Goal: Task Accomplishment & Management: Use online tool/utility

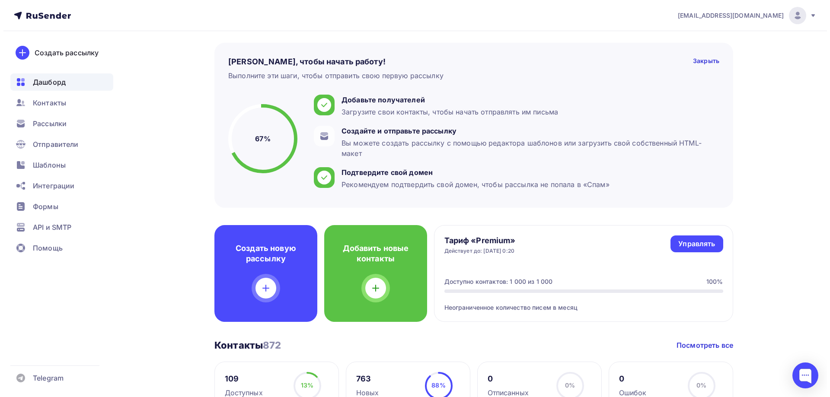
scroll to position [43, 0]
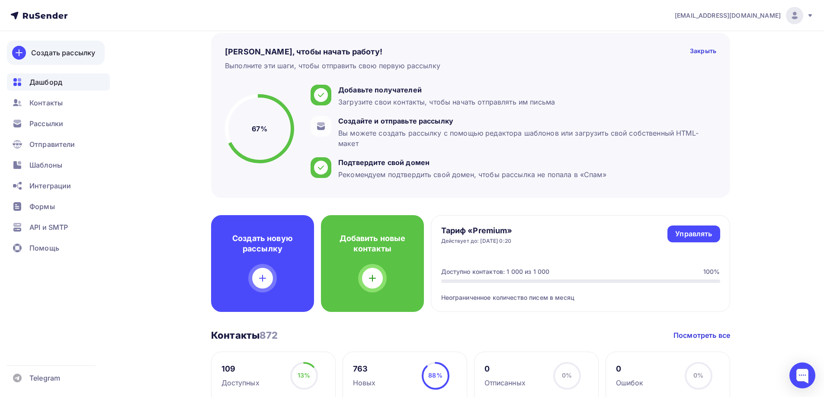
click at [59, 57] on div "Создать рассылку" at bounding box center [63, 53] width 64 height 10
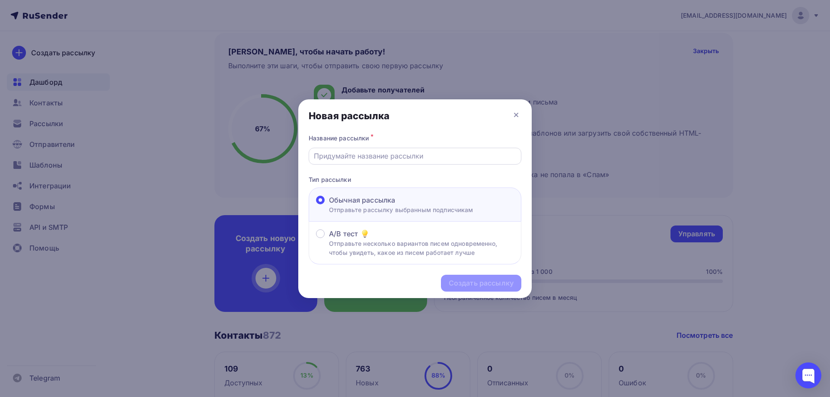
click at [400, 159] on input "text" at bounding box center [415, 156] width 203 height 10
click at [363, 157] on input "text" at bounding box center [415, 156] width 203 height 10
click at [463, 157] on input "Теперь мы Garmin Hubи дарим вам 1000р + Бесплатную достввку по [GEOGRAPHIC_DATA]" at bounding box center [415, 156] width 203 height 10
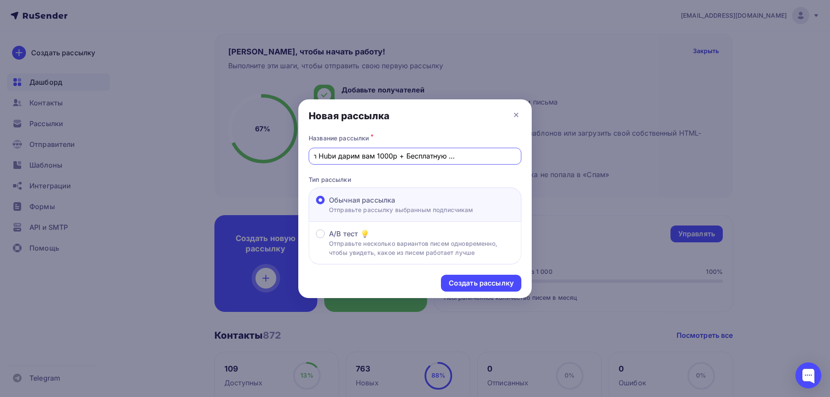
scroll to position [0, 0]
click at [453, 158] on input "аТеперь мы Garmin Hubи дарим вам 1000р + Бесплатную достввку по России" at bounding box center [415, 156] width 203 height 10
drag, startPoint x: 474, startPoint y: 156, endPoint x: 621, endPoint y: 164, distance: 146.4
click at [621, 164] on div "Новая рассылка Название рассылки * аТеперь мы Garmin Hubи дарим вам 1000р + Бес…" at bounding box center [415, 198] width 830 height 397
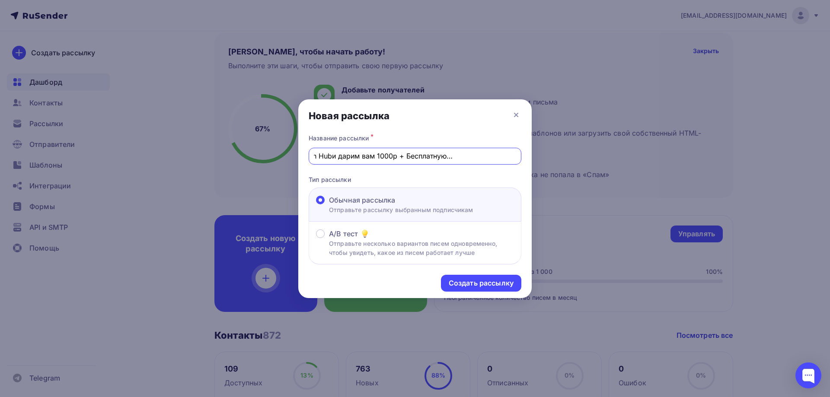
click at [497, 159] on input "аТеперь мы Garmin Hubи дарим вам 1000р + Бесплатную достввку по России" at bounding box center [415, 156] width 203 height 10
click at [464, 156] on input "аТеперь мы Garmin Hubи дарим вам 1000р + Бесплатную достввку по России" at bounding box center [415, 156] width 203 height 10
click at [479, 156] on input "аТеперь мы Garmin Hubи дарим вам 1000р + Бесплатную доставку по России" at bounding box center [415, 156] width 203 height 10
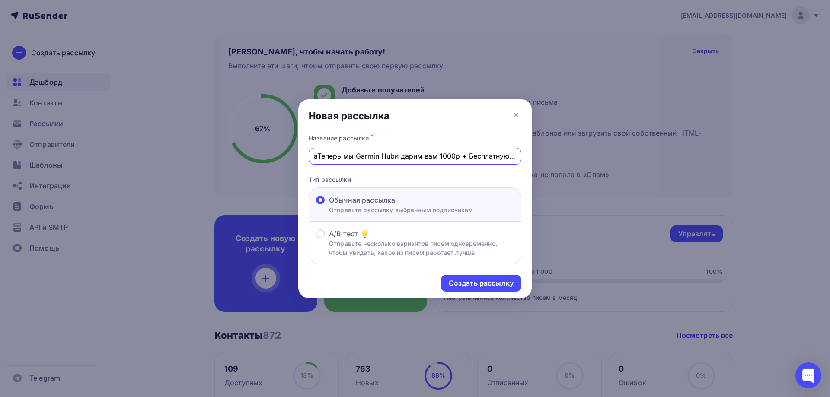
drag, startPoint x: 419, startPoint y: 154, endPoint x: 206, endPoint y: 148, distance: 212.8
click at [206, 149] on div "Новая рассылка Название рассылки * аТеперь мы Garmin Hubи дарим вам 1000р + Бес…" at bounding box center [415, 198] width 830 height 397
click at [347, 157] on input "аТеперь мы Garmin Hubи дарим вам 1000р + Бесплатную доставку по России" at bounding box center [415, 156] width 203 height 10
drag, startPoint x: 317, startPoint y: 155, endPoint x: 307, endPoint y: 155, distance: 9.5
click at [307, 155] on div "Название рассылки * аТеперь мы Garmin Hubи дарим вам 1000р + Бесплатную доставк…" at bounding box center [415, 198] width 234 height 133
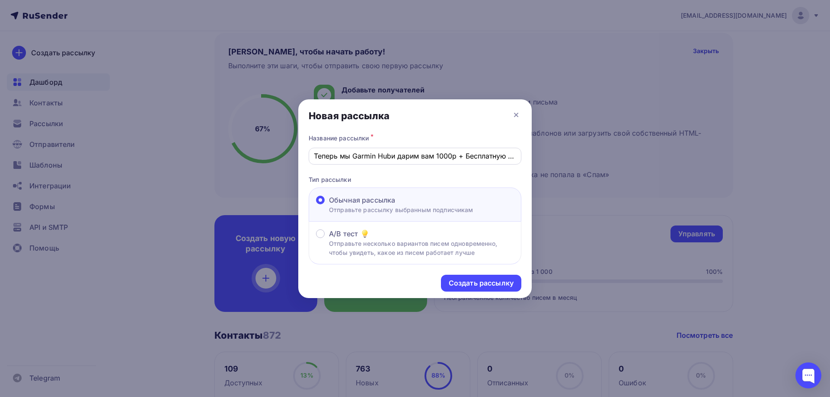
click at [369, 162] on div "Теперь мы Garmin Hubи дарим вам 1000р + Бесплатную доставку по России" at bounding box center [415, 156] width 213 height 17
click at [391, 159] on input "Теперь мы Garmin Hubи дарим вам 1000р + Бесплатную доставку по России" at bounding box center [415, 156] width 203 height 10
click at [374, 159] on input "Теперь мы Garmin Hub и дарим вам 1000р + Бесплатную доставку по России" at bounding box center [415, 156] width 203 height 10
click at [412, 155] on input "Теперь мы Garmin Hub и дарим вам 1000р + Бесплатную доставку по России" at bounding box center [415, 156] width 203 height 10
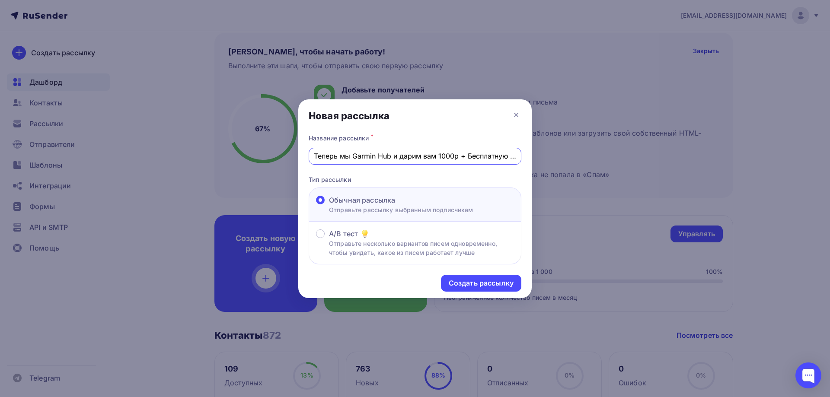
scroll to position [0, 61]
drag, startPoint x: 438, startPoint y: 157, endPoint x: 514, endPoint y: 154, distance: 75.7
click at [514, 154] on input "Теперь мы Garmin Hub и дарим вам 1000р + Бесплатную доставку по России" at bounding box center [415, 156] width 203 height 10
click at [482, 156] on input "Теперь мы Garmin Hub и дарим вам 1000р + Бесплатную доставку по России" at bounding box center [415, 156] width 203 height 10
drag, startPoint x: 433, startPoint y: 157, endPoint x: 550, endPoint y: 159, distance: 117.6
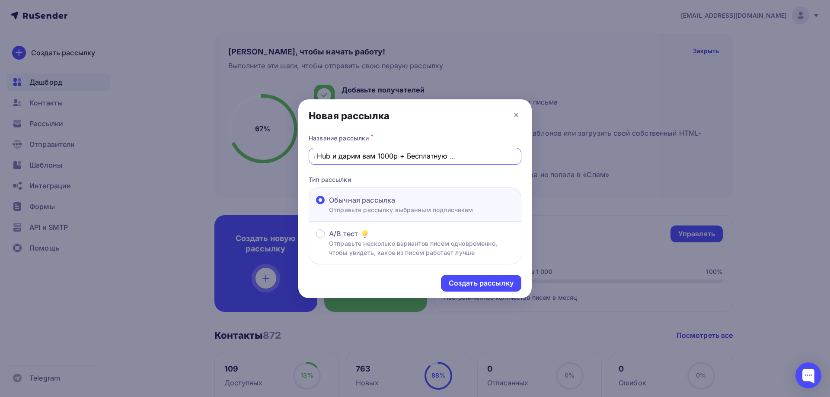
click at [550, 159] on div "Новая рассылка Название рассылки * Теперь мы Garmin Hub и дарим вам 1000р + Бес…" at bounding box center [415, 198] width 830 height 397
click at [471, 160] on input "Теперь мы Garmin Hub и дарим вам 1000р + Бесплатную доставку по России" at bounding box center [415, 156] width 203 height 10
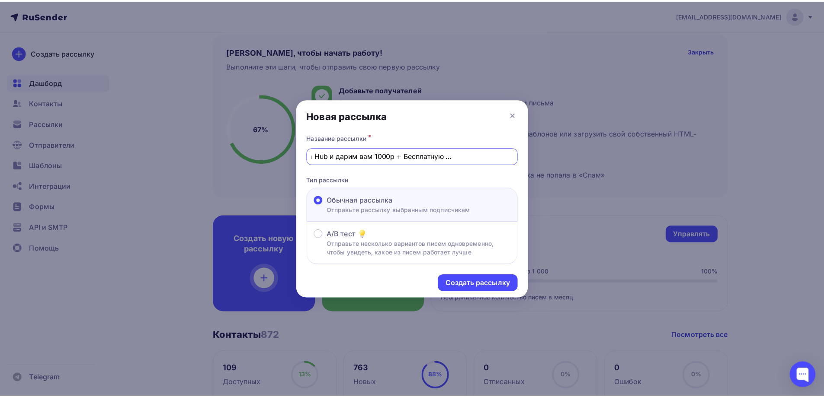
scroll to position [0, 0]
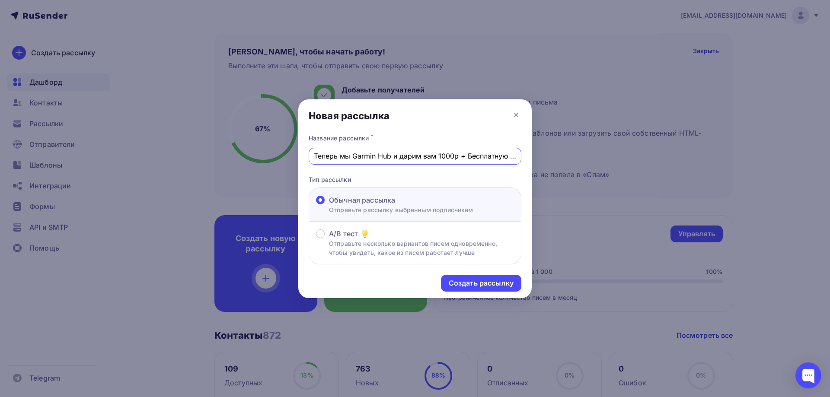
drag, startPoint x: 477, startPoint y: 158, endPoint x: 152, endPoint y: 139, distance: 324.9
click at [158, 141] on div "Новая рассылка Название рассылки * Теперь мы Garmin Hub и дарим вам 1000р + Бес…" at bounding box center [415, 198] width 830 height 397
click at [321, 157] on input "Теперь мы Garmin Hub и дарим вам 1000р + Бесплатную доставку по России" at bounding box center [415, 156] width 203 height 10
type input "Теперь мы Garmin Hub и дарим вам 1000р + Бесплатную доставку по России"
click at [471, 288] on div "Создать рассылку" at bounding box center [481, 283] width 65 height 10
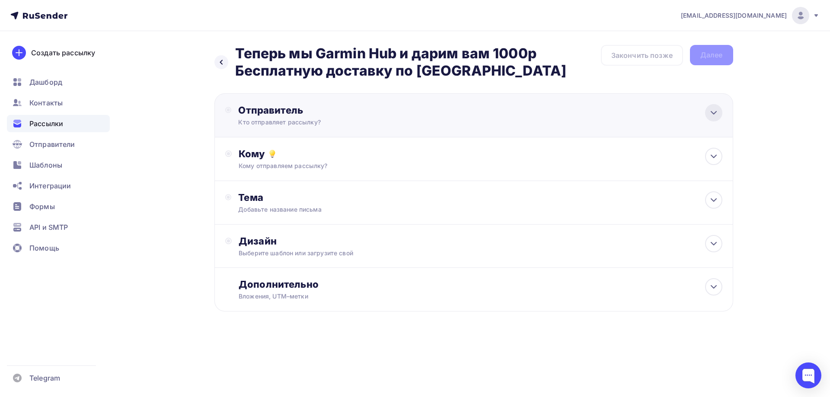
click at [715, 118] on icon at bounding box center [714, 113] width 10 height 10
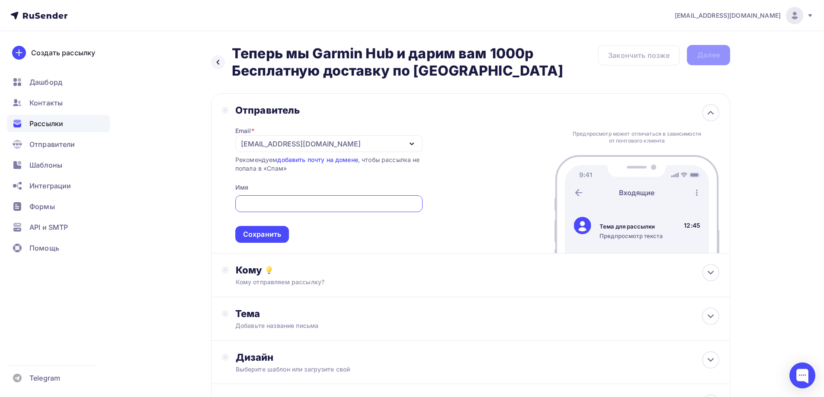
click at [416, 143] on icon "button" at bounding box center [411, 144] width 10 height 10
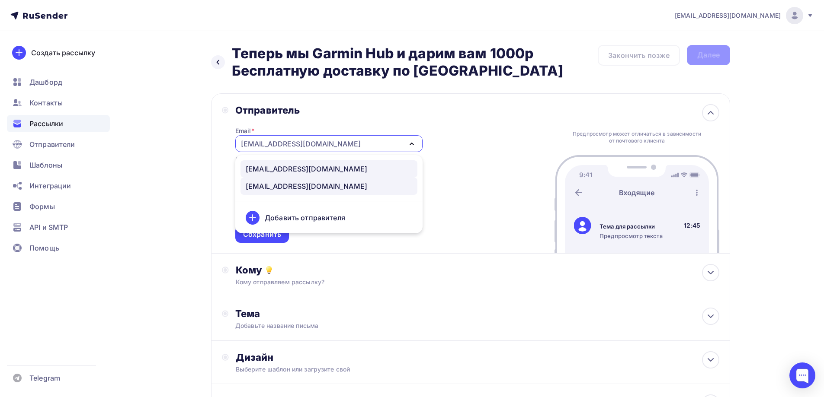
click at [259, 167] on div "info@garminhub.ru" at bounding box center [307, 169] width 122 height 10
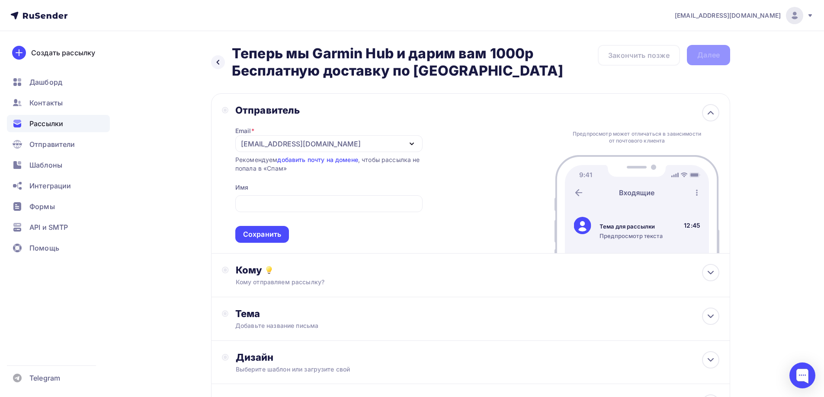
click at [479, 124] on div "Отправитель Email * info@garminhub.ru info@garminhub.ru geoidearu@ya.ru Добавит…" at bounding box center [470, 173] width 519 height 160
click at [257, 203] on input "text" at bounding box center [328, 204] width 177 height 10
drag, startPoint x: 274, startPoint y: 203, endPoint x: 212, endPoint y: 198, distance: 62.0
click at [213, 198] on div "Отправитель Email * info@garminhub.ru info@garminhub.ru geoidearu@ya.ru Добавит…" at bounding box center [470, 173] width 519 height 160
type input "Garmin Hub"
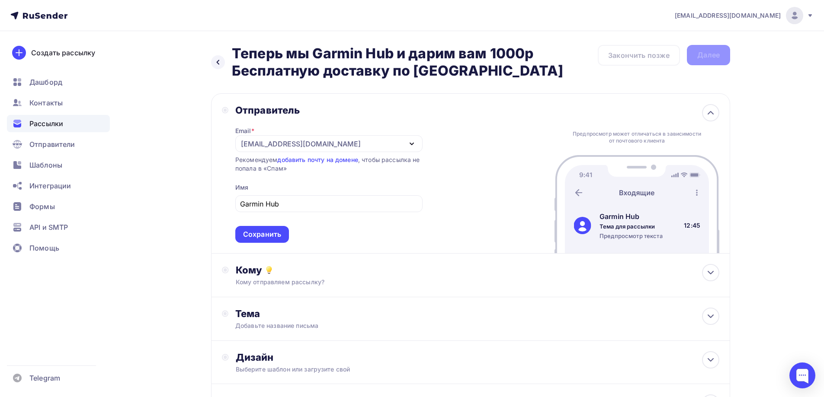
drag, startPoint x: 236, startPoint y: 48, endPoint x: 470, endPoint y: 69, distance: 234.9
click at [470, 69] on h2 "Теперь мы Garmin Hub и дарим вам 1000р Бесплатную доставку по [GEOGRAPHIC_DATA]" at bounding box center [415, 62] width 366 height 35
copy h2 "Теперь мы Garmin Hub и дарим вам 1000р Бесплатную доставку по [GEOGRAPHIC_DATA]"
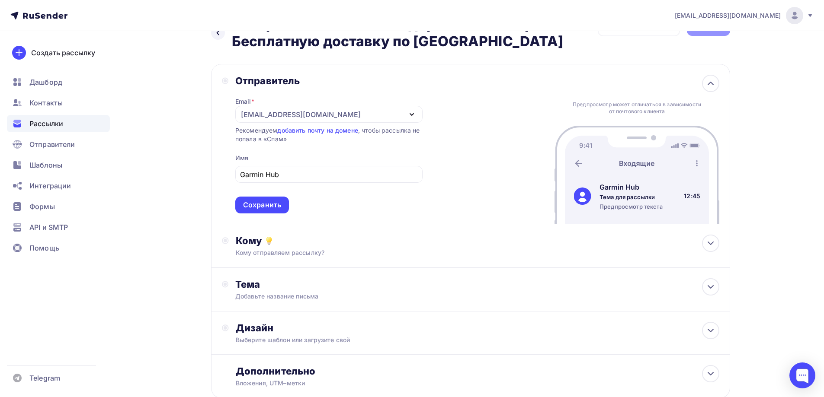
scroll to position [86, 0]
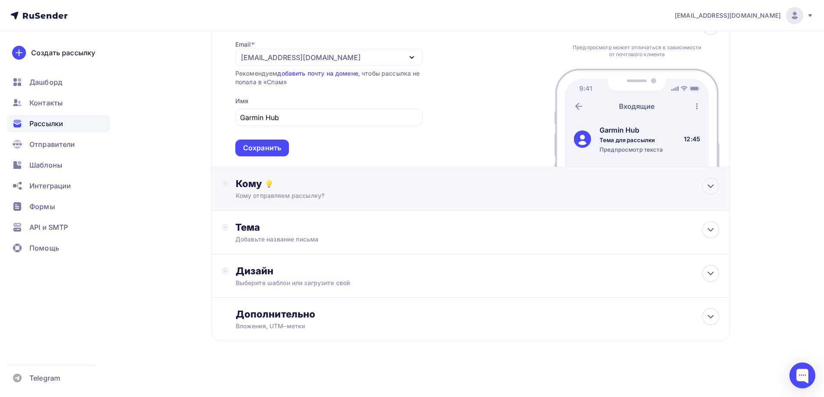
click at [364, 186] on div "Кому" at bounding box center [477, 184] width 483 height 12
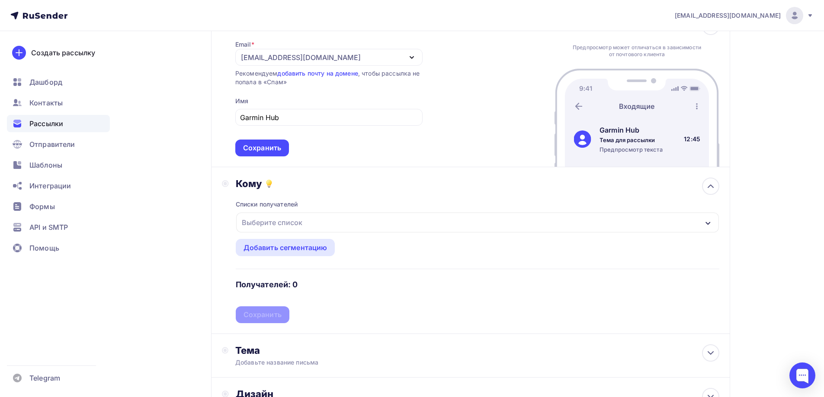
click at [328, 221] on div "Выберите список" at bounding box center [477, 223] width 483 height 20
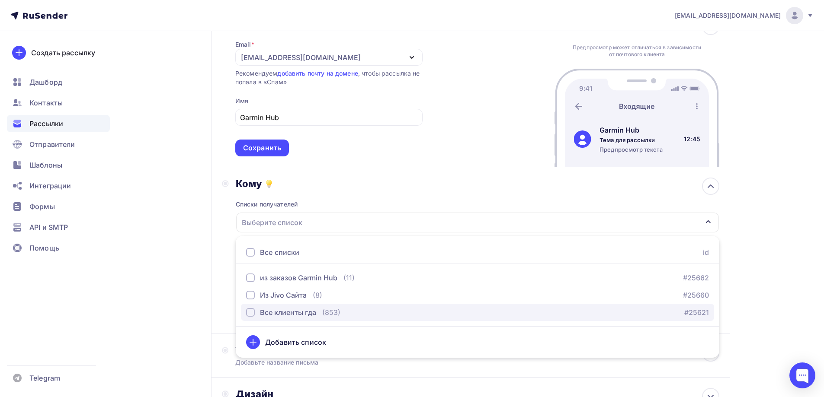
click at [251, 312] on div "button" at bounding box center [250, 312] width 9 height 9
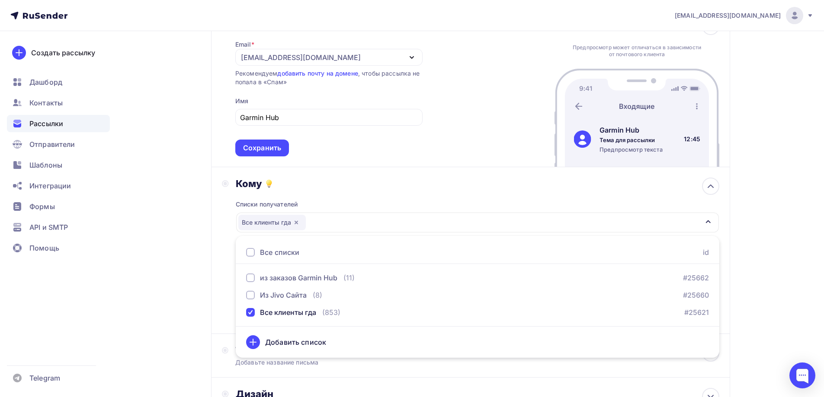
click at [211, 218] on div "Кому Списки получателей Все клиенты гда Все списки id из заказов Garmin Hub (11…" at bounding box center [470, 250] width 519 height 167
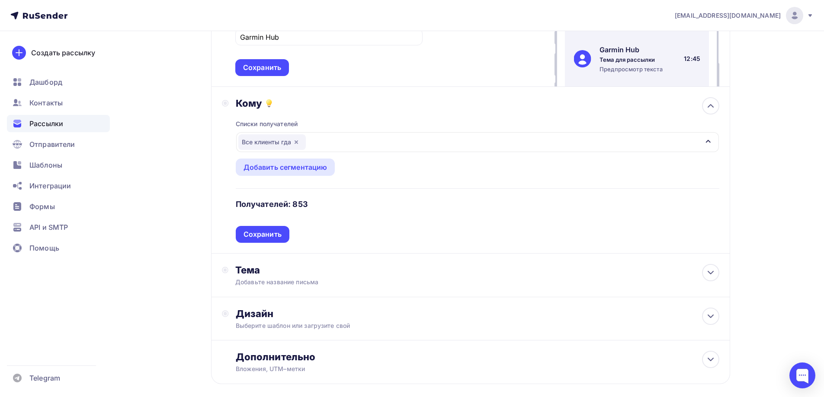
scroll to position [173, 0]
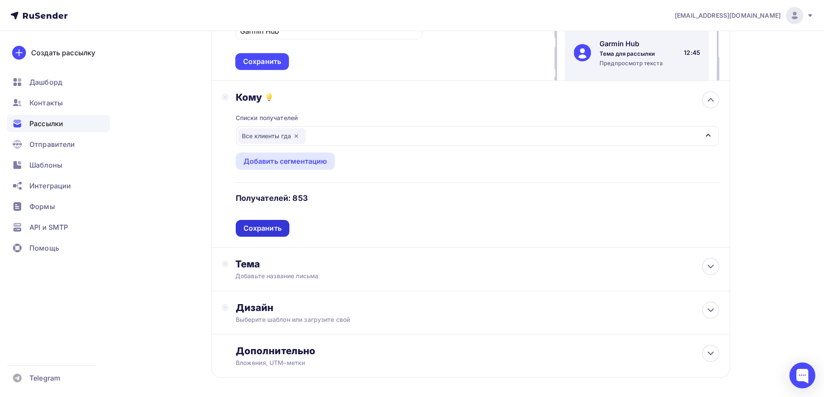
click at [270, 227] on div "Сохранить" at bounding box center [262, 229] width 38 height 10
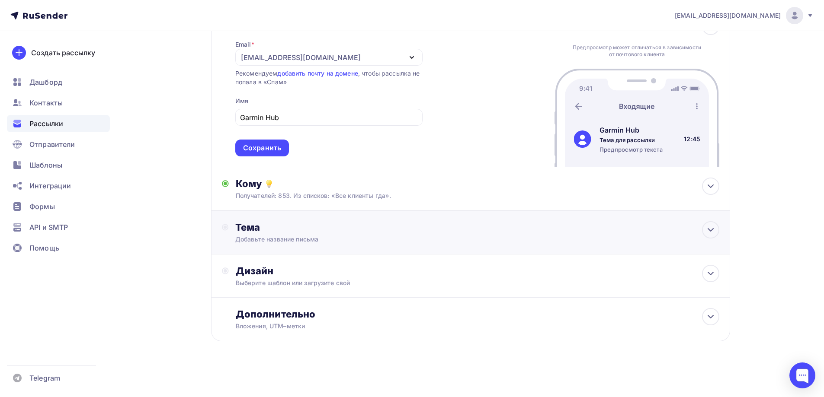
scroll to position [86, 0]
click at [326, 233] on div "Тема" at bounding box center [320, 227] width 171 height 12
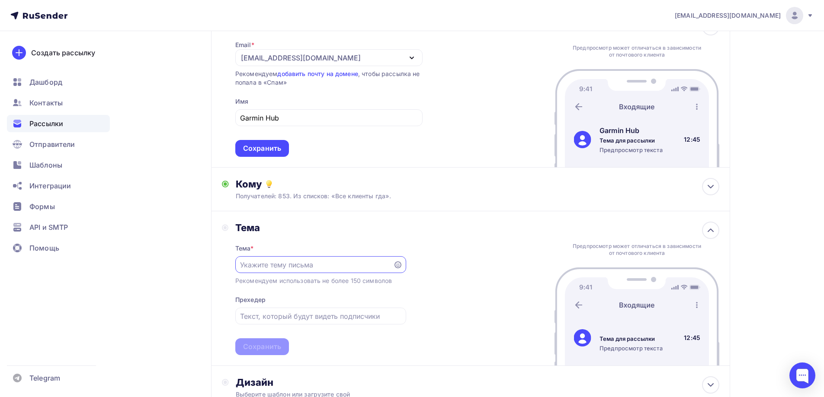
scroll to position [0, 0]
paste input "Теперь мы Garmin Hub и дарим вам 1000р Бесплатную доставку по России"
click at [458, 239] on div "Тема Тема * Теперь мы Garmin Hub и дарим вам 1000р Бесплатную доставку по Росси…" at bounding box center [470, 288] width 519 height 155
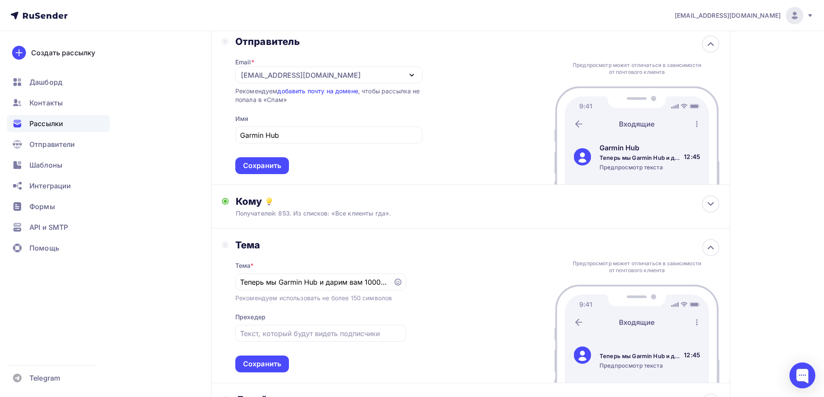
scroll to position [68, 0]
drag, startPoint x: 329, startPoint y: 283, endPoint x: 209, endPoint y: 284, distance: 120.2
click at [209, 284] on div "Назад Теперь мы Garmin Hub и дарим вам 1000р Бесплатную доставку по России Тепе…" at bounding box center [412, 245] width 709 height 564
click at [515, 145] on div "Отправитель Email * info@garminhub.ru info@garminhub.ru geoidearu@ya.ru Добавит…" at bounding box center [470, 106] width 519 height 160
click at [306, 285] on input "Дарим вам 1000р Бесплатную доставку по России" at bounding box center [314, 283] width 148 height 10
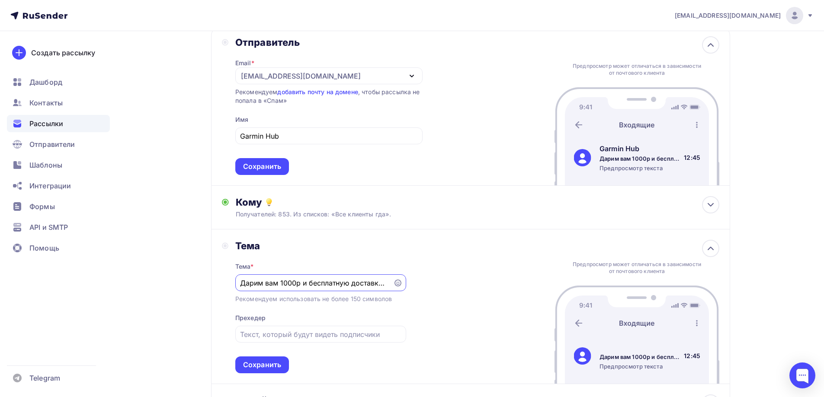
type input "Дарим вам 1000р и бесплатную доставку по России"
click at [461, 262] on div "Тема Тема * Дарим вам 1000р и бесплатную доставку по России Рекомендуем использ…" at bounding box center [470, 307] width 519 height 155
click at [369, 285] on input "Дарим вам 1000р и бесплатную доставку по России" at bounding box center [314, 283] width 148 height 10
drag, startPoint x: 373, startPoint y: 286, endPoint x: 472, endPoint y: 285, distance: 99.0
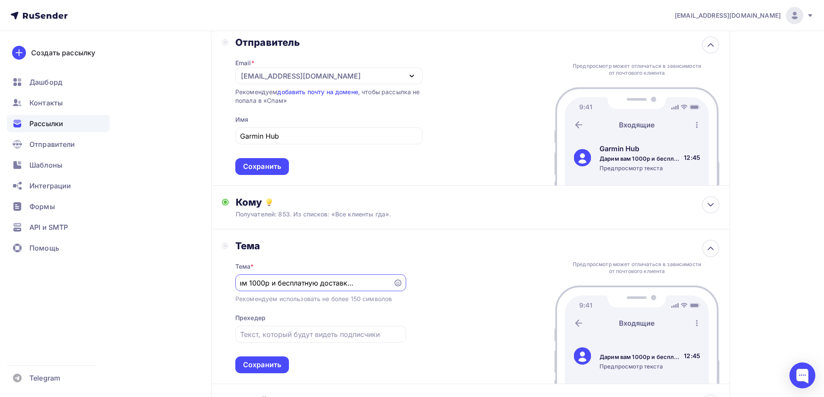
click at [472, 285] on div "Тема Тема * Дарим вам 1000р и бесплатную доставку по России Рекомендуем использ…" at bounding box center [470, 307] width 519 height 155
click at [352, 287] on input "Дарим вам 1000р и бесплатную доставку по России" at bounding box center [314, 283] width 148 height 10
click at [359, 284] on input "Дарим вам 1000р и бесплатную доставку по России" at bounding box center [314, 283] width 148 height 10
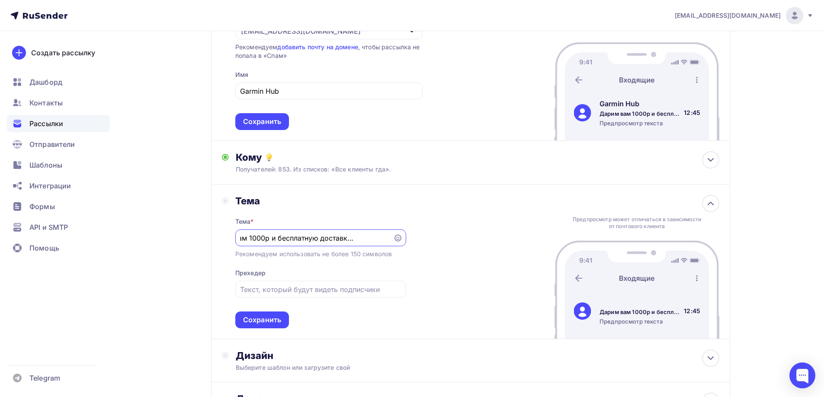
scroll to position [154, 0]
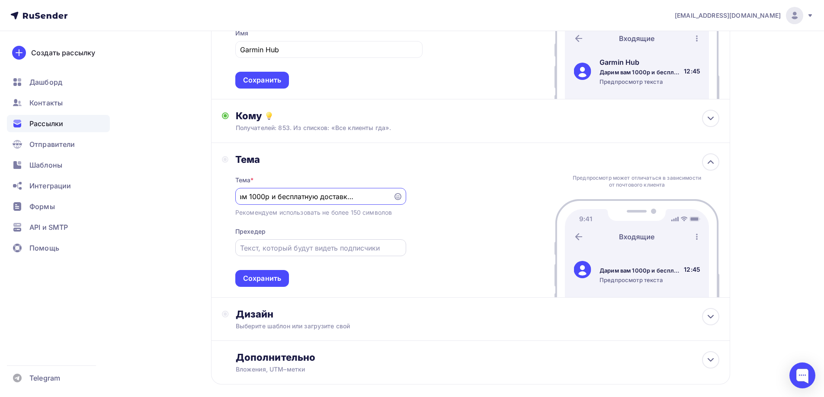
click at [290, 252] on input "text" at bounding box center [320, 248] width 161 height 10
click at [254, 248] on input "text" at bounding box center [320, 248] width 161 height 10
paste input "Мы переехали на новый адрес garminhub.ru и теперь работаем под новым именем Gar…"
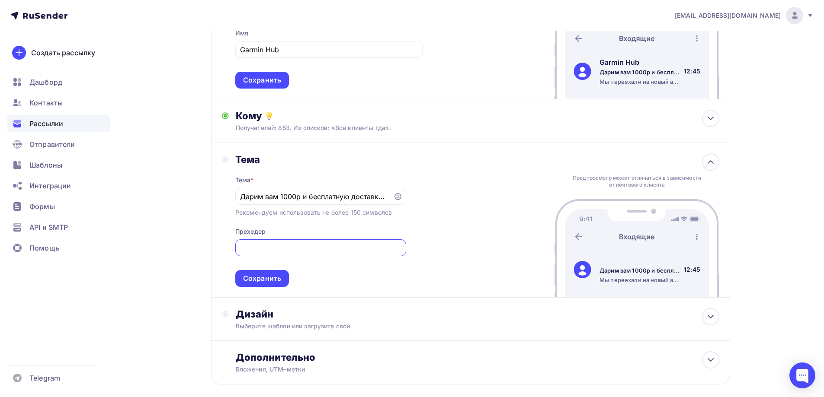
type input "Мы переехали на новый адрес garminhub.ru и теперь работаем под новым именем Gar…"
click at [441, 265] on div "Тема Тема * Дарим вам 1000р и бесплатную доставку по России Рекомендуем использ…" at bounding box center [470, 220] width 519 height 155
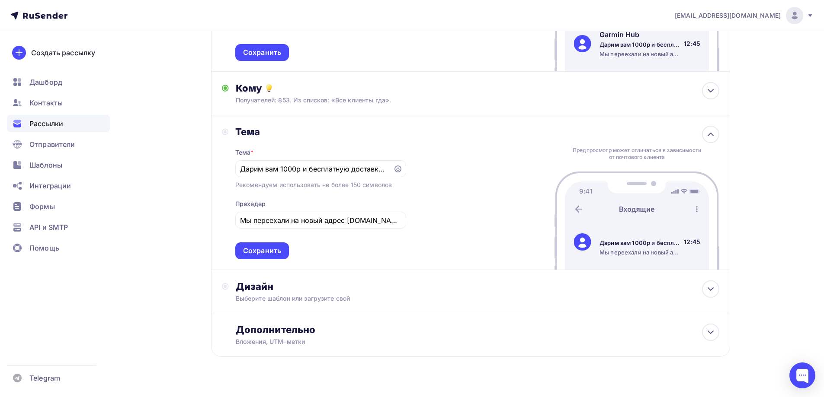
scroll to position [198, 0]
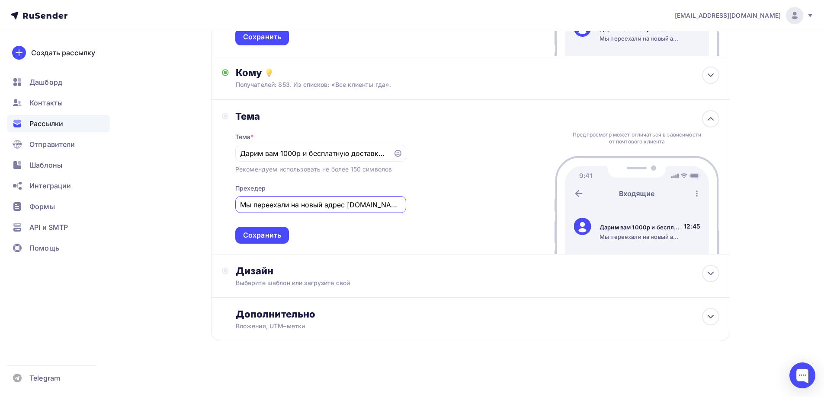
click at [331, 202] on input "Мы переехали на новый адрес garminhub.ru и теперь работаем под новым именем Gar…" at bounding box center [320, 205] width 161 height 10
click at [470, 203] on div "Тема Тема * Дарим вам 1000р и бесплатную доставку по России Рекомендуем использ…" at bounding box center [470, 177] width 519 height 155
click at [311, 204] on input "text" at bounding box center [320, 205] width 161 height 10
paste input "Мы переехали на новый адрес garminhub.ru и теперь работаем под новым именем Gar…"
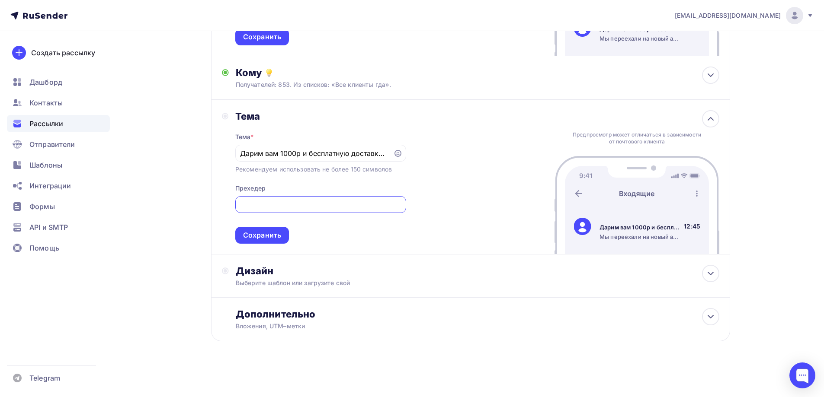
type input "Мы переехали на новый адрес garminhub.ru и теперь работаем под новым именем Gar…"
click at [467, 156] on div "Тема Тема * Дарим вам 1000р и бесплатную доставку по России Рекомендуем использ…" at bounding box center [470, 177] width 519 height 155
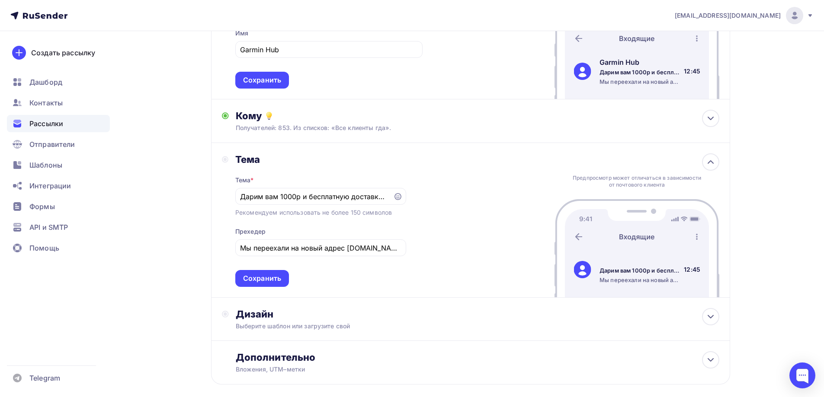
scroll to position [198, 0]
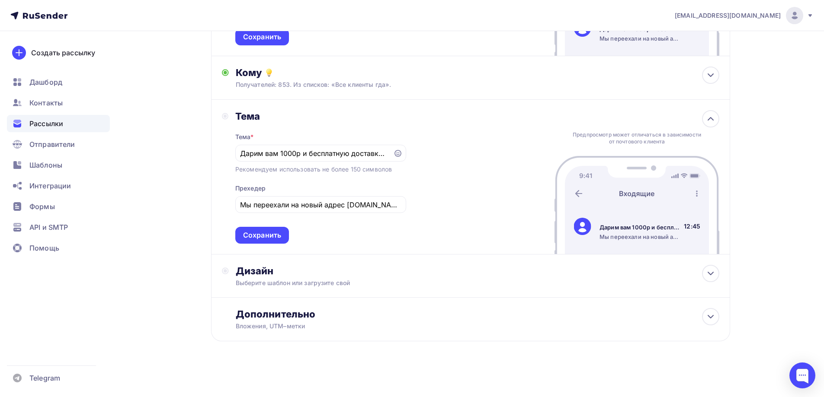
click at [468, 179] on div "Тема Тема * Дарим вам 1000р и бесплатную доставку по России Рекомендуем использ…" at bounding box center [470, 177] width 519 height 155
click at [270, 233] on div "Сохранить" at bounding box center [262, 235] width 38 height 10
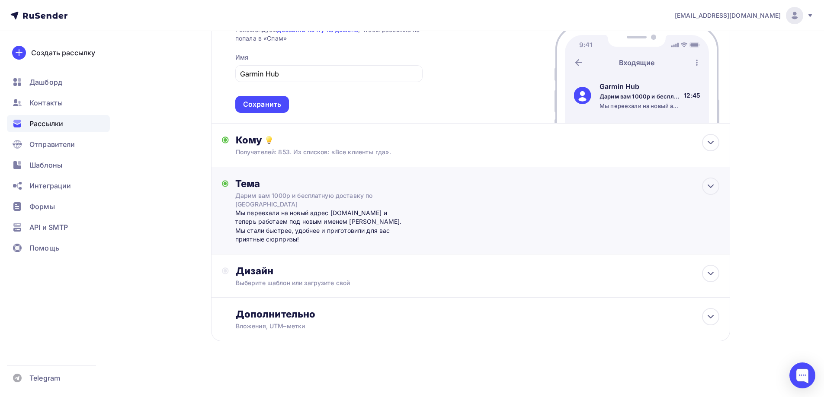
scroll to position [130, 0]
click at [254, 277] on div "Дизайн" at bounding box center [477, 271] width 483 height 12
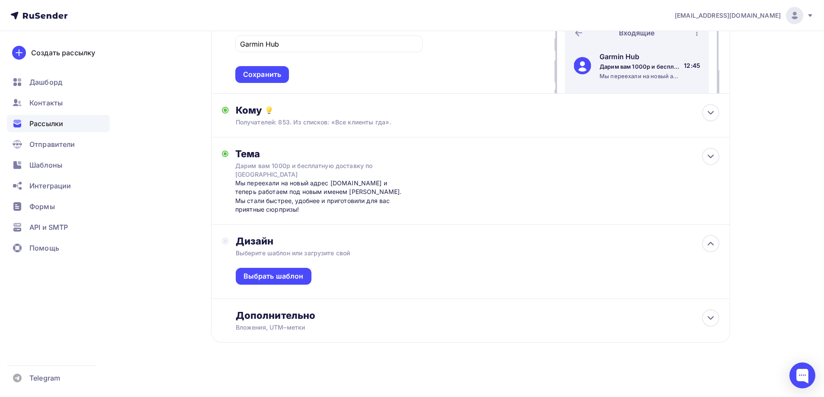
scroll to position [161, 0]
click at [294, 278] on div "Выбрать шаблон" at bounding box center [273, 275] width 60 height 10
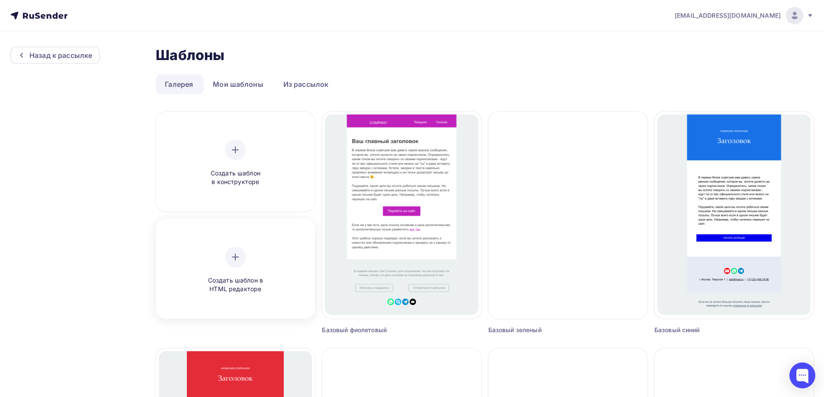
click at [240, 269] on div "Создать шаблон в HTML редакторе" at bounding box center [235, 270] width 82 height 47
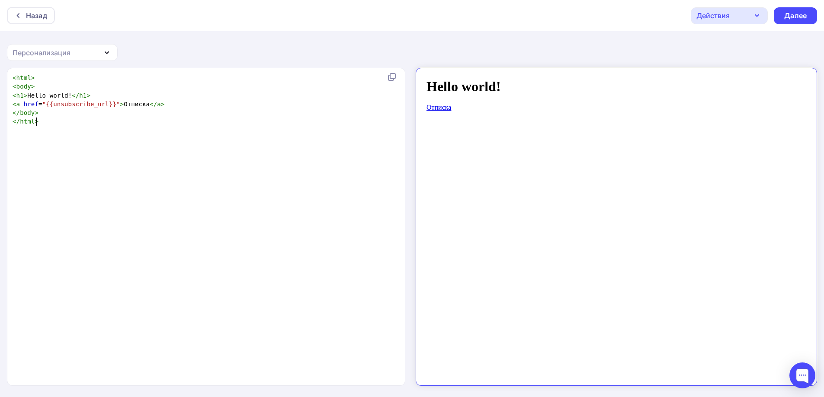
click at [112, 160] on div "xxxxxxxxxx < html > < body > < h1 > Hello world! </ h1 > < a href = "{{unsubscr…" at bounding box center [215, 238] width 409 height 332
type textarea "<html> <body> <h1>Hello world!</h1> <a href="{{unsubscribe_url}}">Отписка</a> <…"
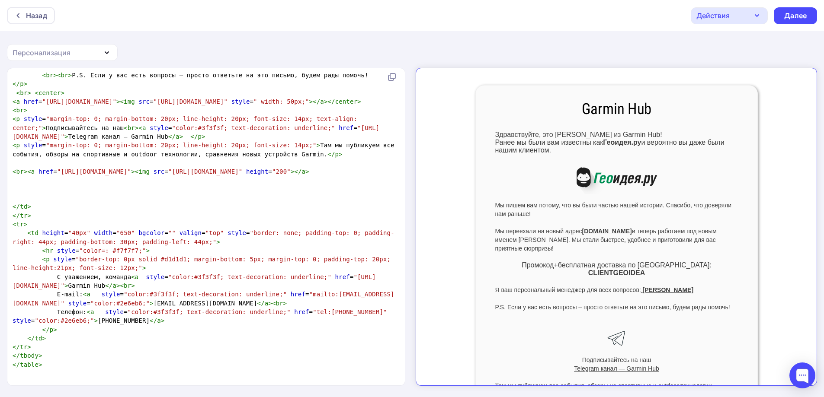
scroll to position [0, 0]
click at [794, 18] on div "Далее" at bounding box center [795, 16] width 22 height 10
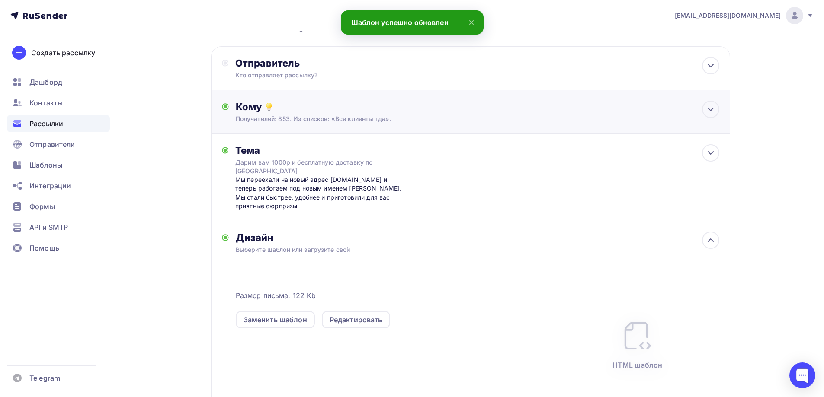
scroll to position [43, 0]
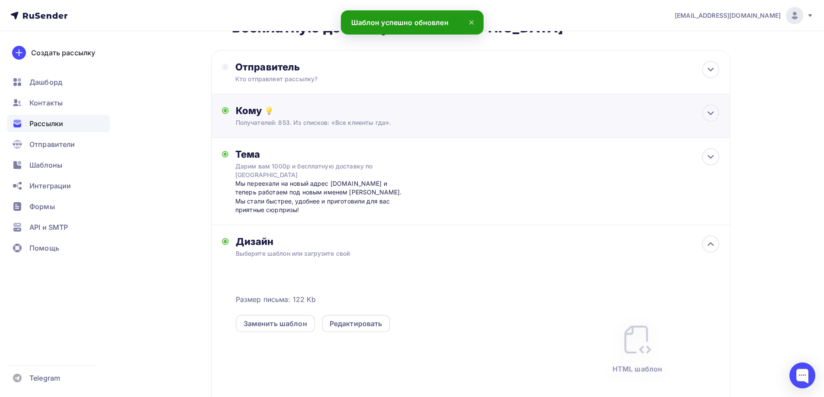
click at [452, 123] on div "Получателей: 853. Из списков: «Все клиенты гда»." at bounding box center [453, 122] width 435 height 9
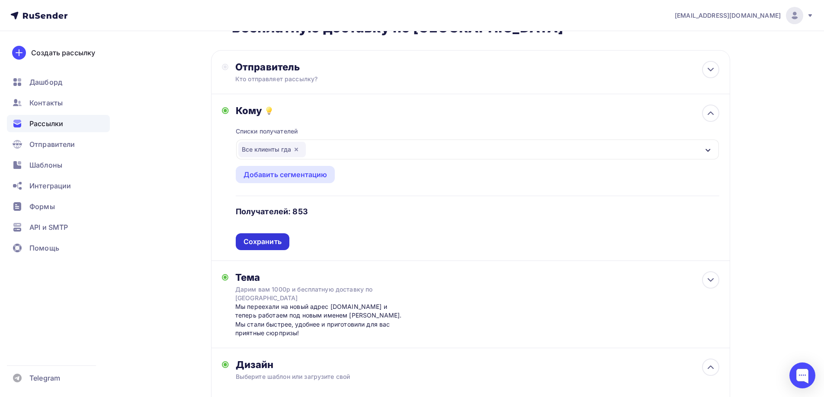
click at [278, 249] on div "Сохранить" at bounding box center [263, 242] width 54 height 17
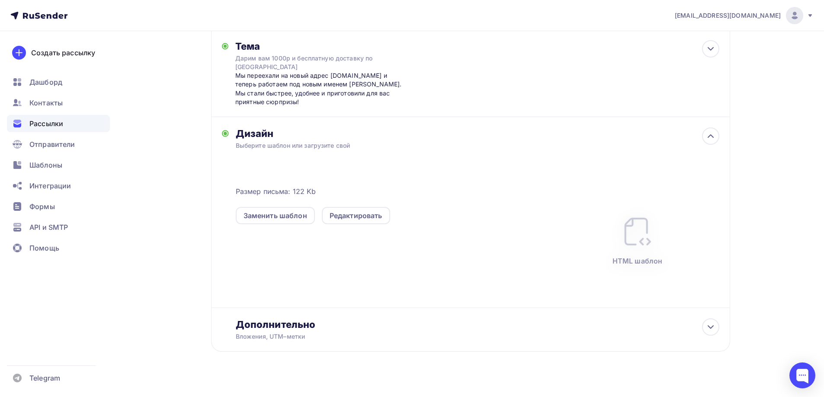
scroll to position [162, 0]
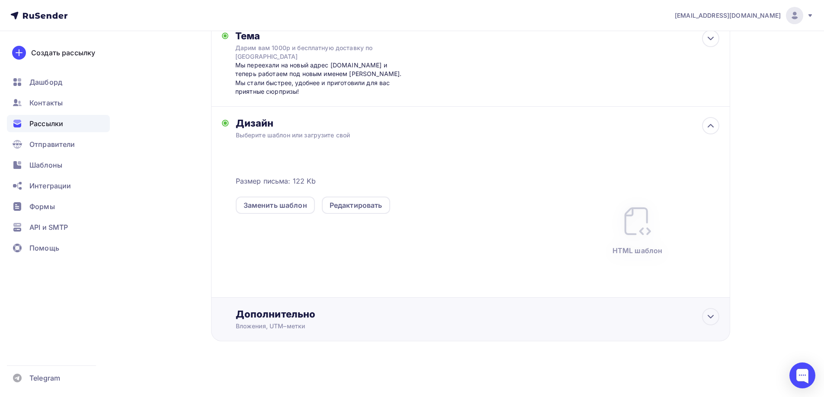
click at [265, 314] on div "Дополнительно" at bounding box center [477, 314] width 483 height 12
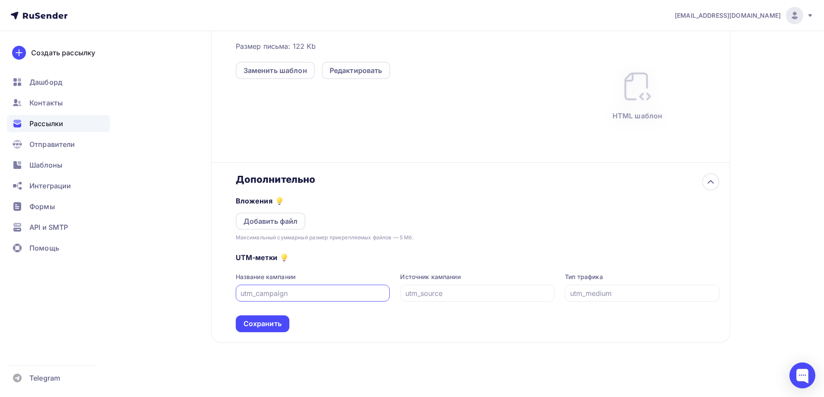
scroll to position [298, 0]
click at [276, 294] on input "text" at bounding box center [312, 292] width 144 height 10
click at [608, 291] on input "text" at bounding box center [642, 292] width 144 height 10
drag, startPoint x: 592, startPoint y: 295, endPoint x: 569, endPoint y: 292, distance: 22.3
click at [569, 292] on div "ыефк" at bounding box center [642, 291] width 154 height 17
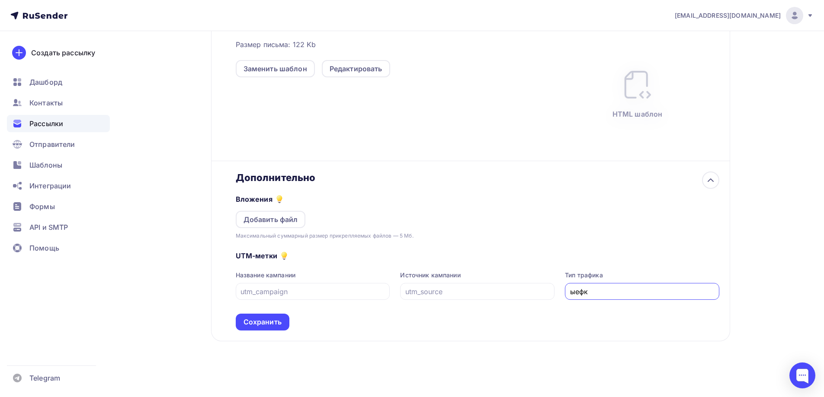
drag, startPoint x: 597, startPoint y: 291, endPoint x: 557, endPoint y: 291, distance: 40.6
click at [557, 291] on div "Название кампании Источник кампании Тип трафика ыефк" at bounding box center [477, 285] width 483 height 29
type input "oldclnts"
click at [431, 295] on input "text" at bounding box center [477, 292] width 144 height 10
click at [271, 291] on input "text" at bounding box center [312, 292] width 144 height 10
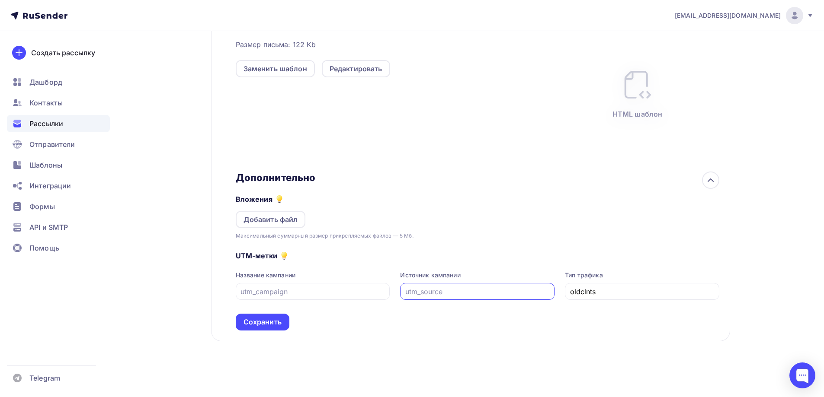
click at [439, 295] on input "text" at bounding box center [477, 292] width 144 height 10
paste input "newsletter"
type input "newsletter"
drag, startPoint x: 606, startPoint y: 292, endPoint x: 547, endPoint y: 294, distance: 59.3
click at [555, 292] on div "Название кампании Источник кампании newsletter Тип трафика oldclnts" at bounding box center [477, 285] width 483 height 29
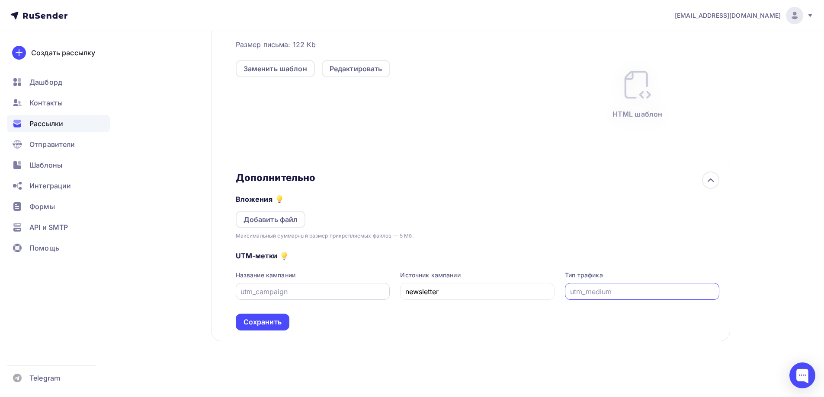
click at [295, 287] on input "text" at bounding box center [312, 292] width 144 height 10
paste input "oldclnts"
type input "oldclnts"
click at [590, 290] on input "text" at bounding box center [642, 292] width 144 height 10
paste input "email"
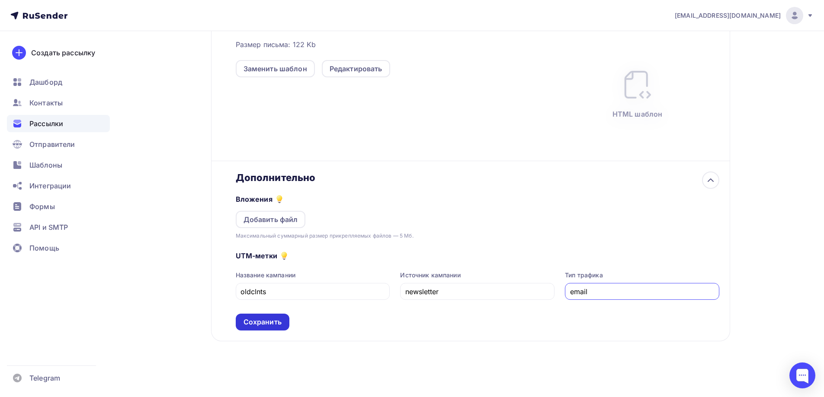
type input "email"
click at [266, 321] on div "Сохранить" at bounding box center [262, 322] width 38 height 10
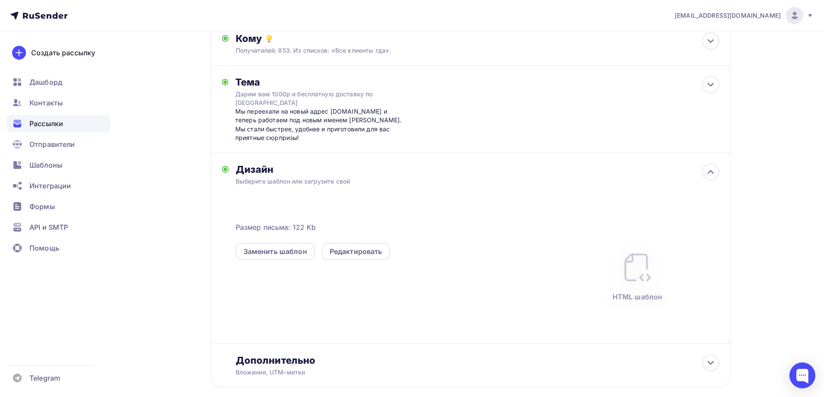
scroll to position [0, 0]
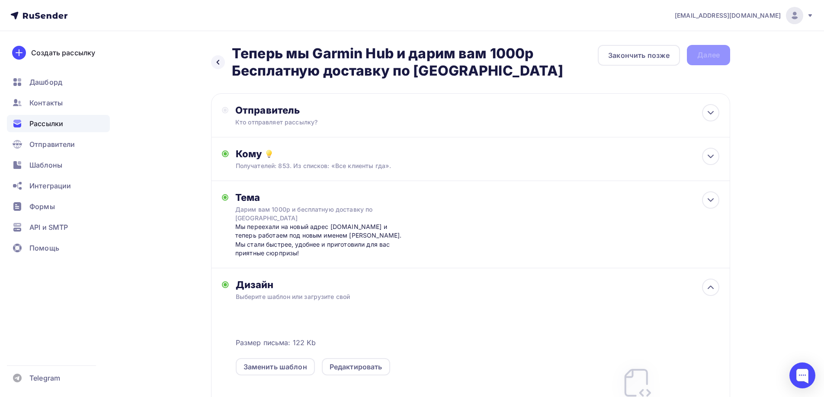
click at [644, 82] on div "Назад Теперь мы Garmin Hub и дарим вам 1000р Бесплатную доставку по России Тепе…" at bounding box center [470, 285] width 519 height 480
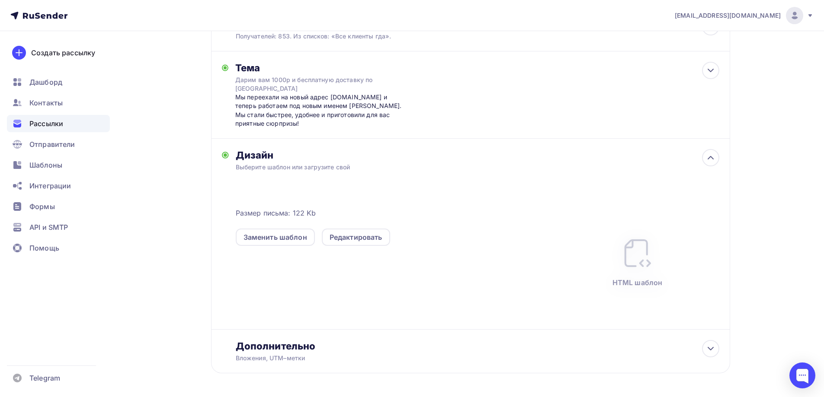
scroll to position [162, 0]
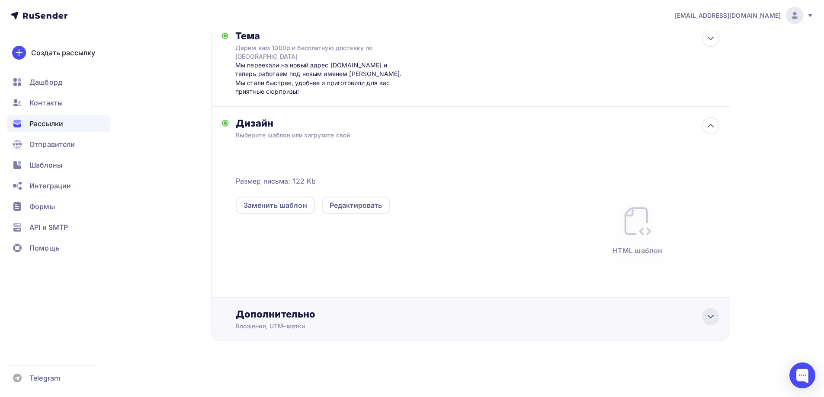
click at [704, 318] on div at bounding box center [710, 316] width 17 height 17
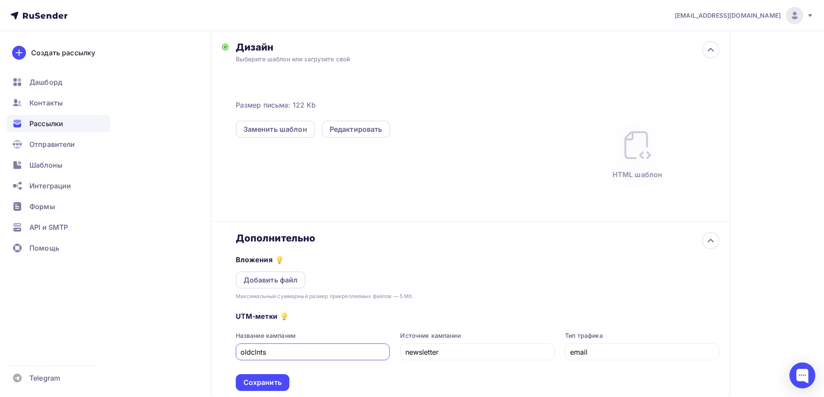
scroll to position [298, 0]
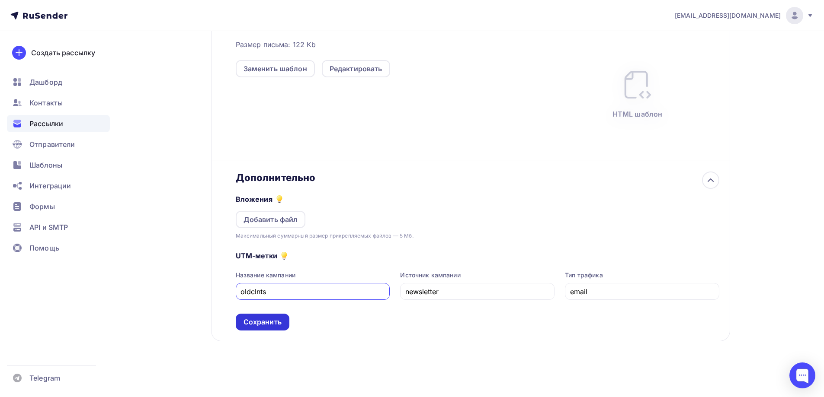
click at [279, 326] on div "Сохранить" at bounding box center [262, 322] width 38 height 10
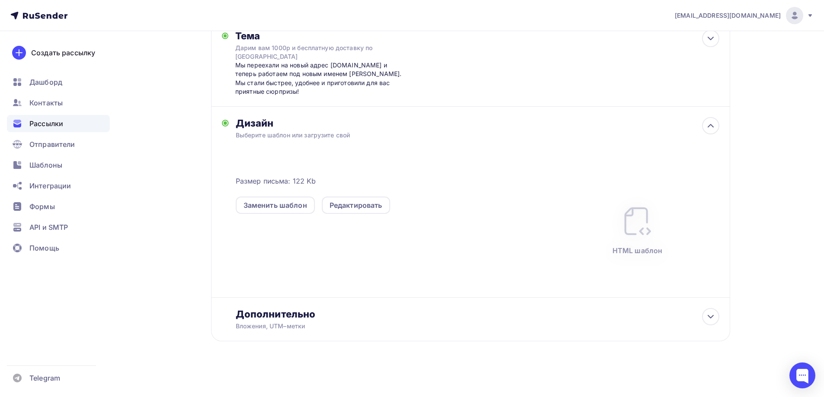
scroll to position [162, 0]
click at [716, 128] on div at bounding box center [710, 125] width 17 height 17
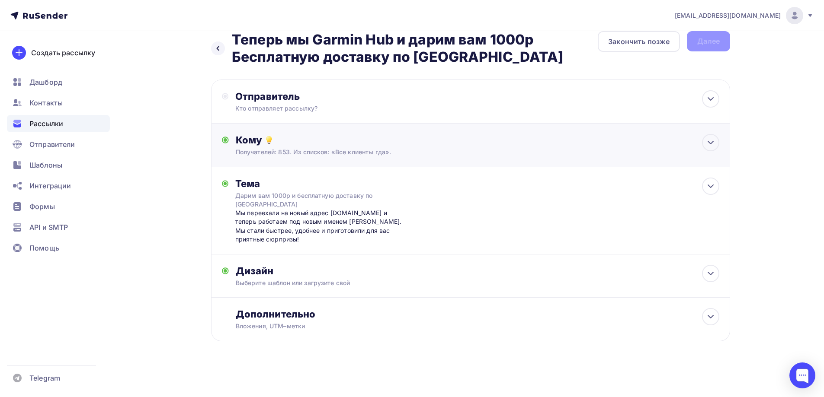
scroll to position [14, 0]
click at [710, 186] on icon at bounding box center [710, 186] width 10 height 10
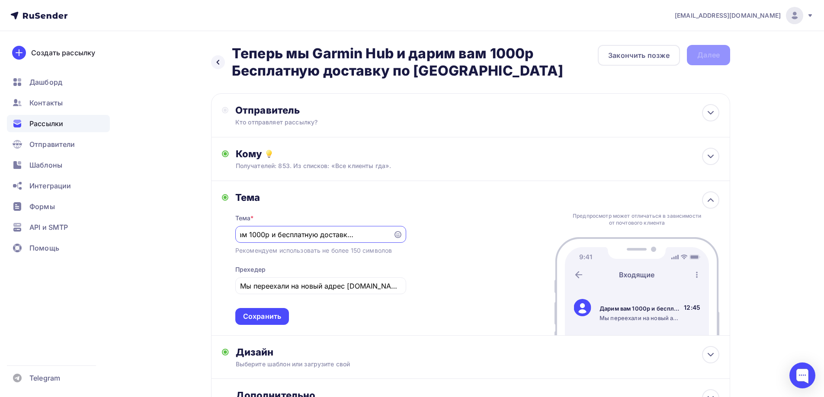
scroll to position [0, 0]
drag, startPoint x: 715, startPoint y: 201, endPoint x: 714, endPoint y: 192, distance: 9.1
click at [714, 201] on icon at bounding box center [710, 200] width 10 height 10
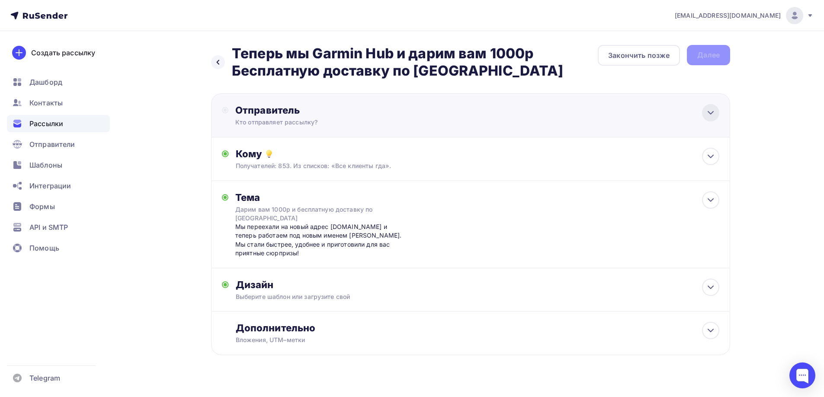
click at [716, 116] on div at bounding box center [710, 112] width 17 height 17
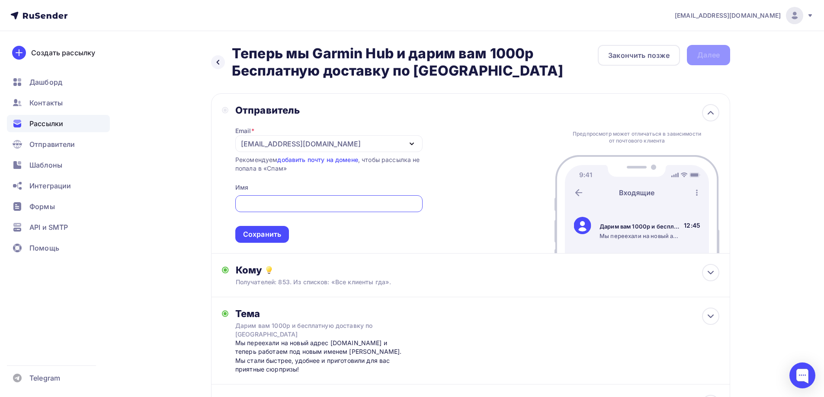
click at [410, 142] on icon "button" at bounding box center [411, 144] width 10 height 10
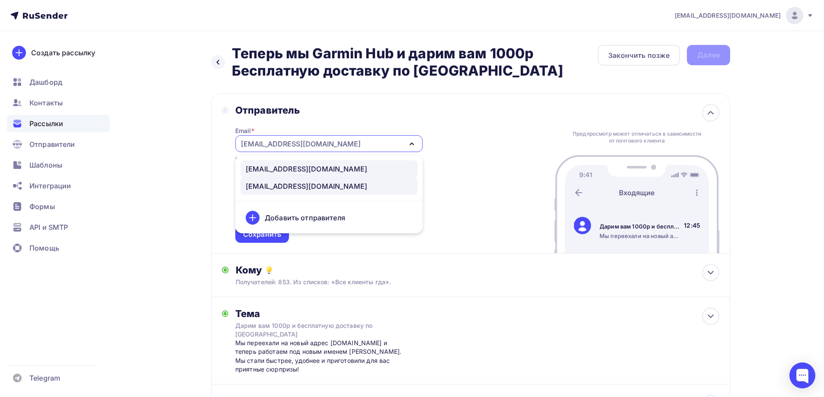
click at [329, 168] on div "info@garminhub.ru" at bounding box center [329, 169] width 166 height 10
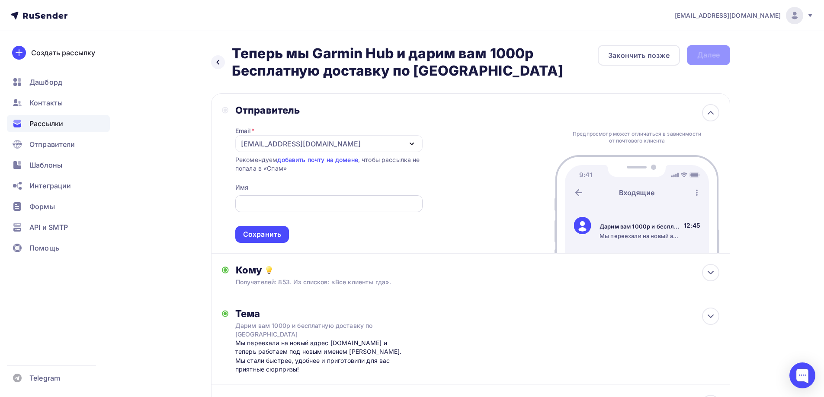
click at [281, 203] on input "text" at bounding box center [328, 204] width 177 height 10
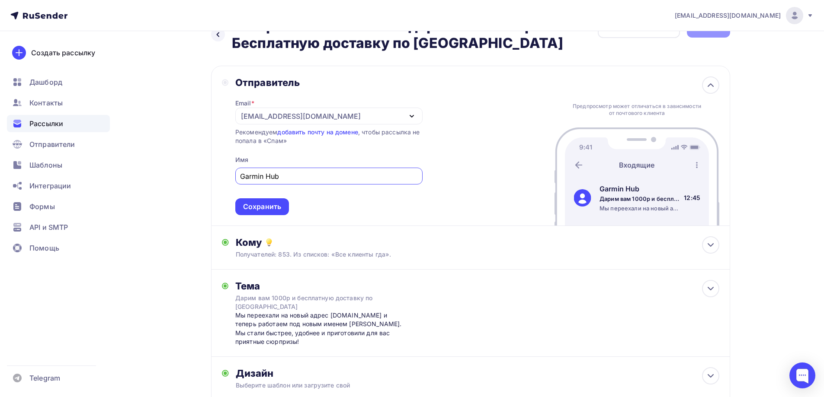
scroll to position [43, 0]
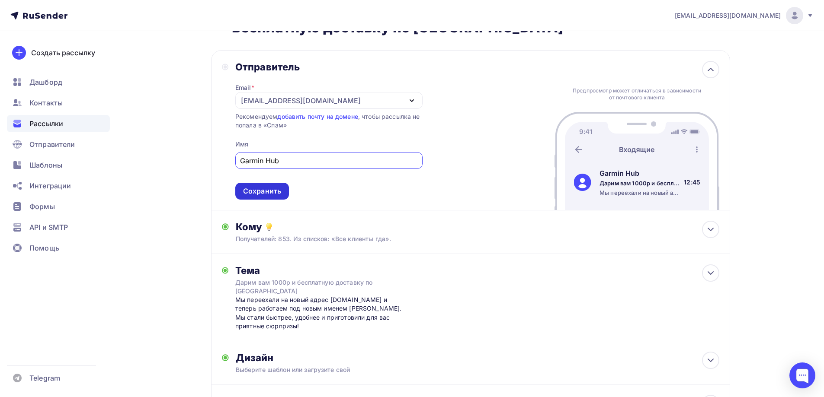
type input "Garmin Hub"
click at [280, 193] on div "Сохранить" at bounding box center [262, 191] width 38 height 10
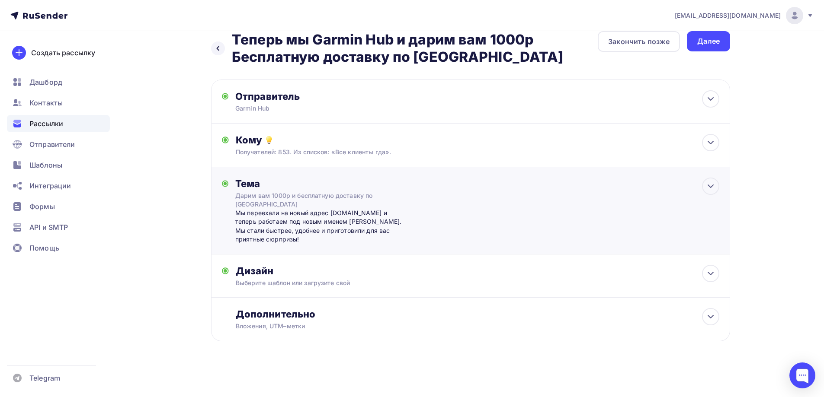
scroll to position [14, 0]
click at [716, 273] on div at bounding box center [710, 273] width 17 height 17
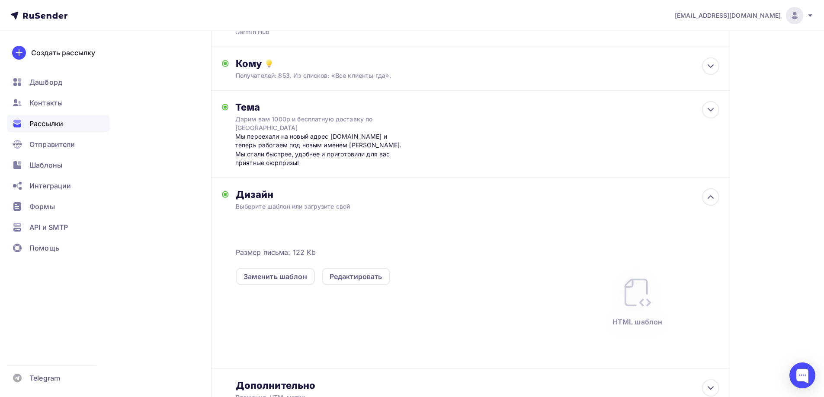
scroll to position [162, 0]
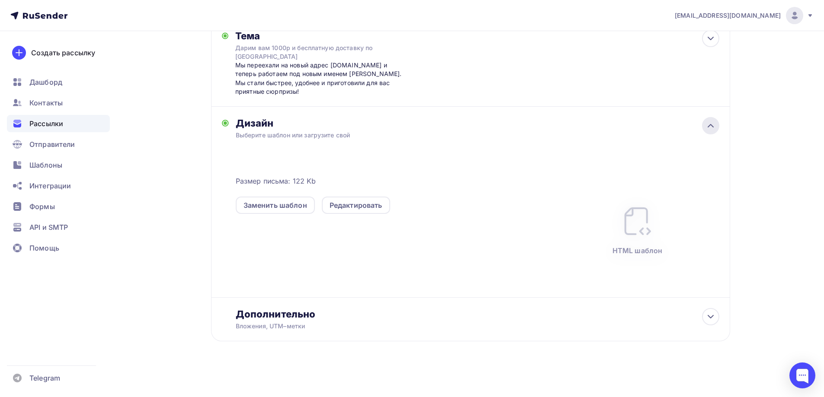
click at [711, 127] on icon at bounding box center [710, 126] width 10 height 10
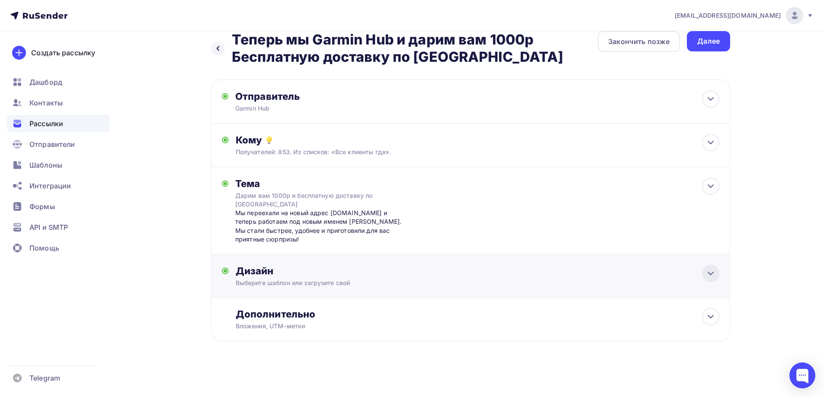
scroll to position [14, 0]
click at [708, 185] on icon at bounding box center [710, 186] width 5 height 3
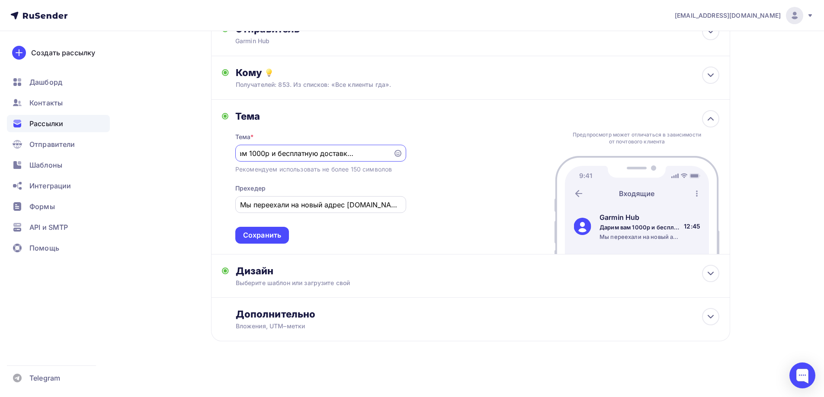
scroll to position [0, 0]
click at [239, 203] on div "Мы переехали на новый адрес garminhub.ru и теперь работаем под новым именем Gar…" at bounding box center [320, 204] width 171 height 17
click at [243, 205] on input "Мы переехали на новый адрес garminhub.ru и теперь работаем под новым именем Gar…" at bounding box center [320, 205] width 161 height 10
type input "Это Игорь Аксёнов, мы переехали на новый адрес garminhub.ru и теперь работаем п…"
click at [464, 195] on div "Тема Тема * Дарим вам 1000р и бесплатную доставку по России Рекомендуем использ…" at bounding box center [470, 177] width 519 height 155
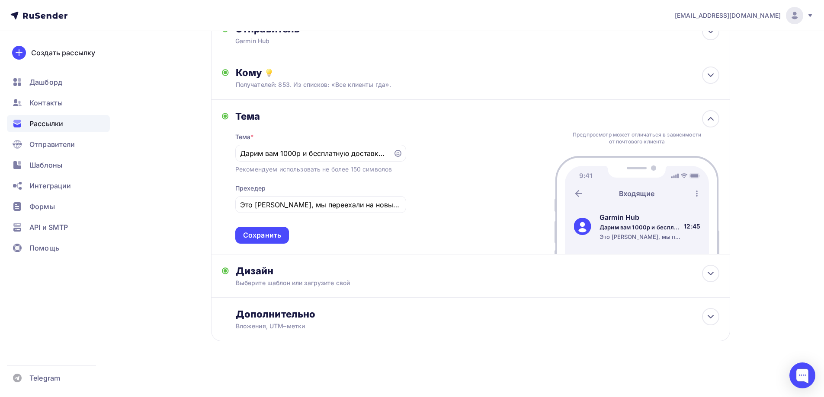
drag, startPoint x: 274, startPoint y: 233, endPoint x: 421, endPoint y: 229, distance: 146.6
click at [275, 233] on div "Сохранить" at bounding box center [262, 235] width 38 height 10
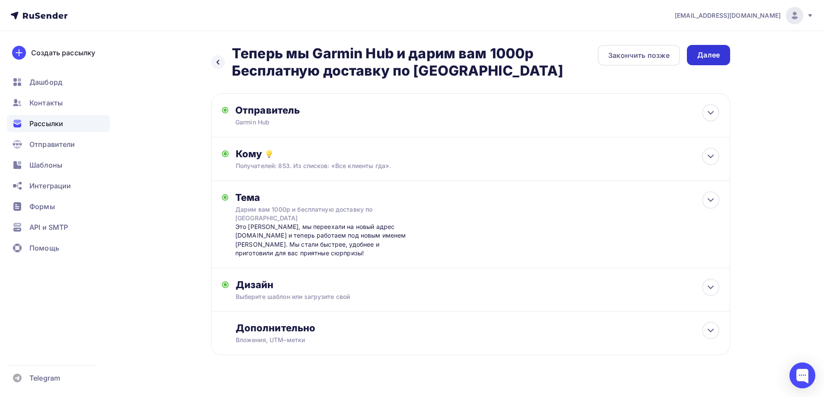
click at [698, 55] on div "Далее" at bounding box center [708, 55] width 22 height 10
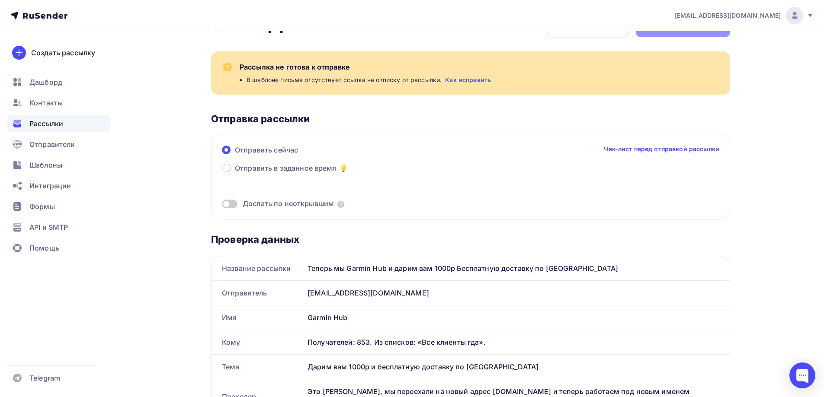
scroll to position [43, 0]
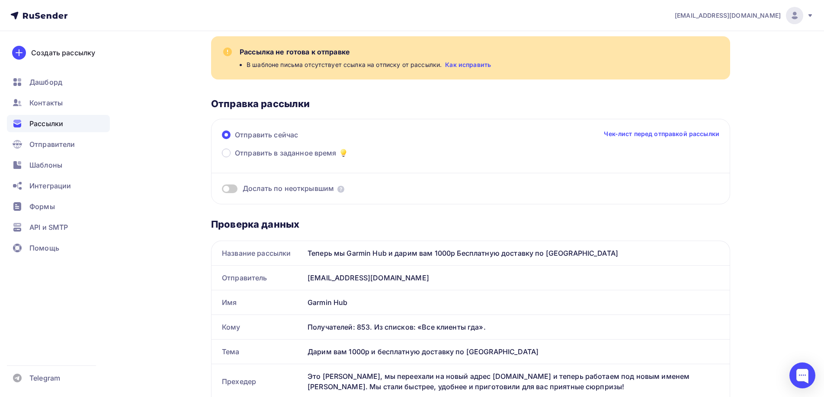
click at [458, 77] on div "Рассылка не готова к отправке В шаблоне письма отсутствует ссылка на отписку от…" at bounding box center [470, 57] width 519 height 43
click at [459, 66] on link "Как исправить" at bounding box center [468, 65] width 46 height 9
click at [372, 100] on div "Отправка рассылки" at bounding box center [470, 104] width 519 height 12
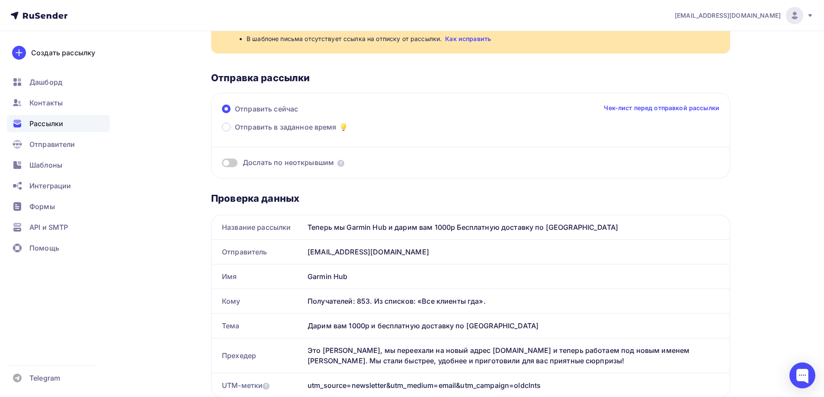
scroll to position [4, 0]
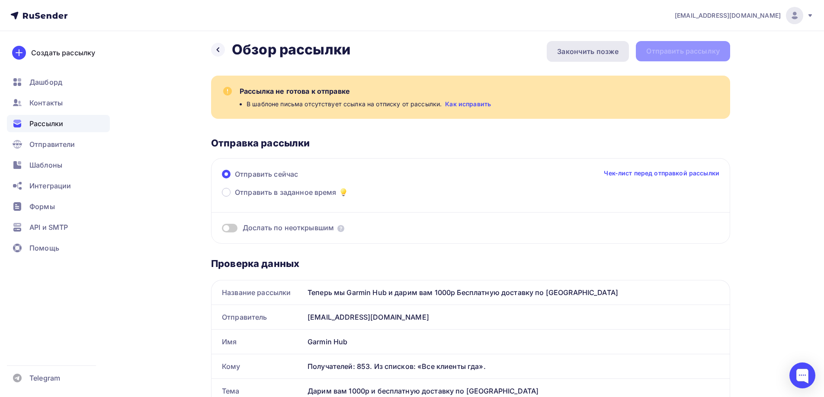
click at [595, 49] on div "Закончить позже" at bounding box center [587, 51] width 61 height 10
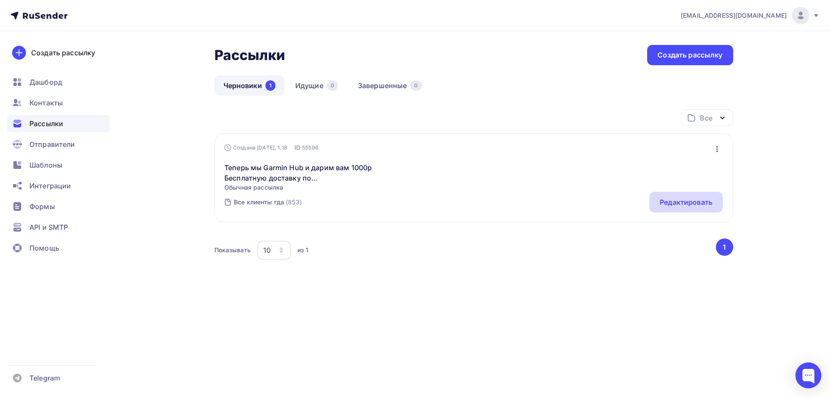
click at [693, 197] on div "Редактировать" at bounding box center [686, 202] width 74 height 21
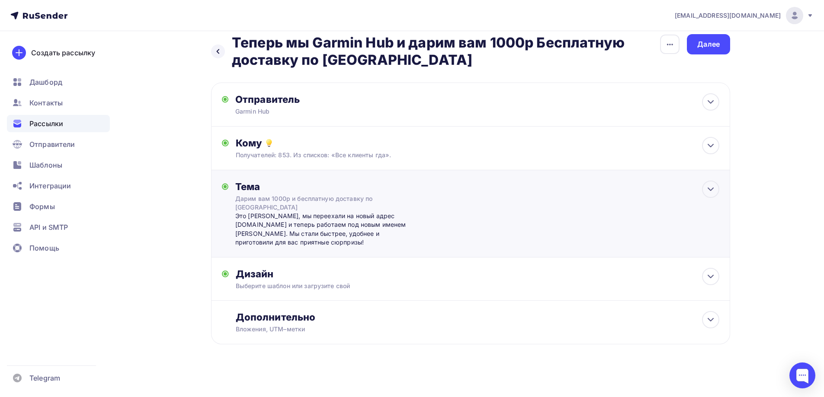
scroll to position [14, 0]
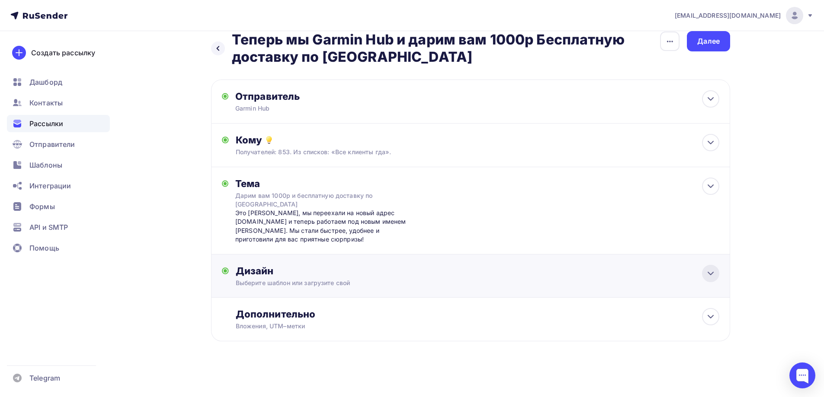
click at [711, 276] on icon at bounding box center [710, 274] width 10 height 10
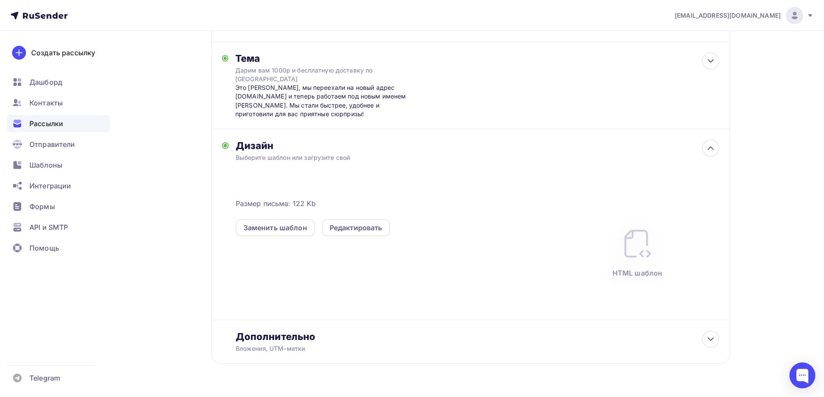
scroll to position [144, 0]
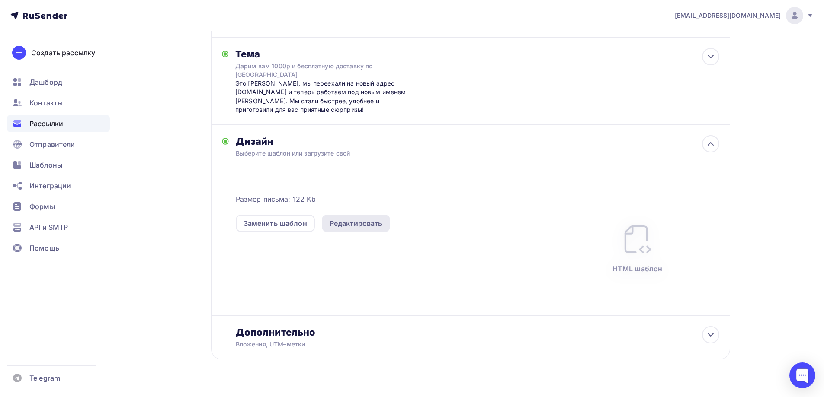
click at [365, 227] on div "Редактировать" at bounding box center [355, 223] width 53 height 10
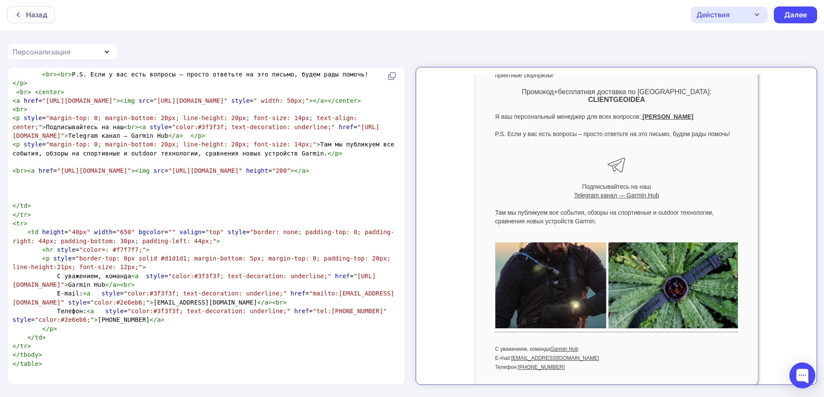
scroll to position [183, 0]
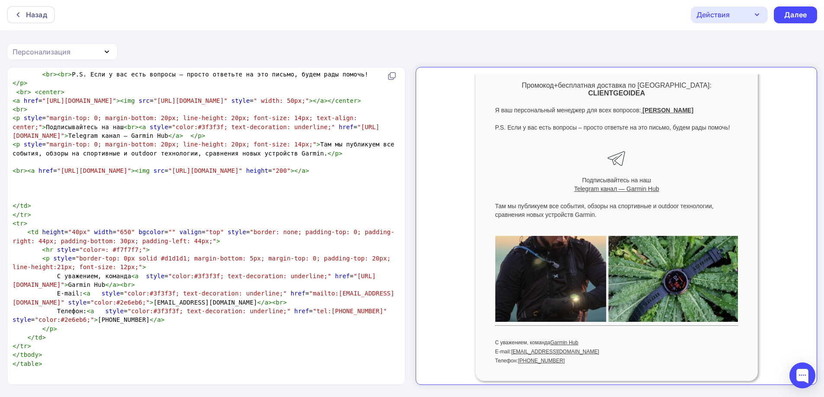
click at [62, 333] on pre "</ p >" at bounding box center [204, 329] width 387 height 9
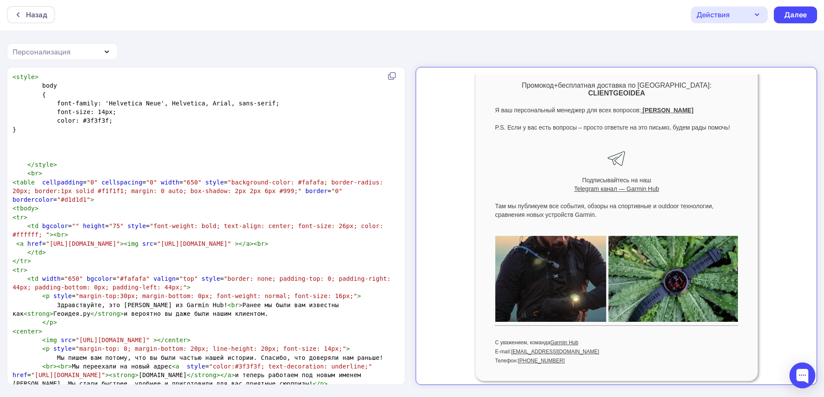
scroll to position [0, 0]
click at [256, 147] on pre "​" at bounding box center [204, 148] width 387 height 9
type textarea "<style> body { font-family: 'Helvetica Neue', Helvetica, Arial, sans-serif; fon…"
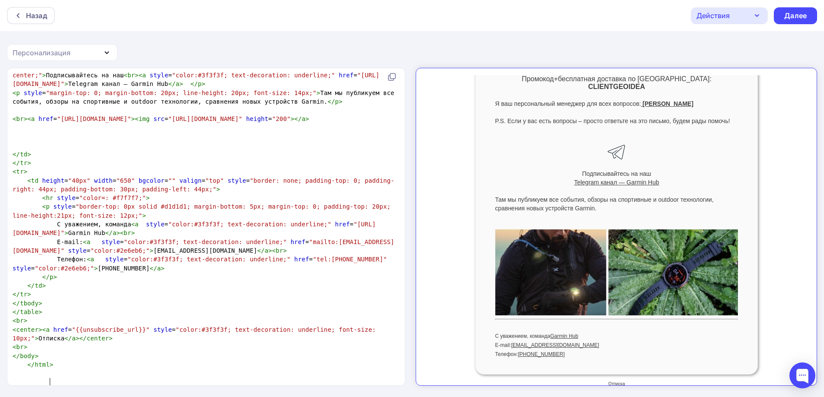
scroll to position [196, 0]
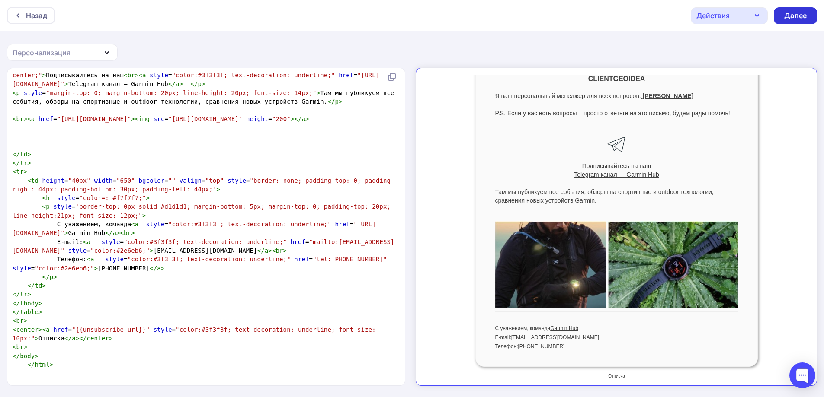
click at [789, 16] on div "Далее" at bounding box center [795, 16] width 22 height 10
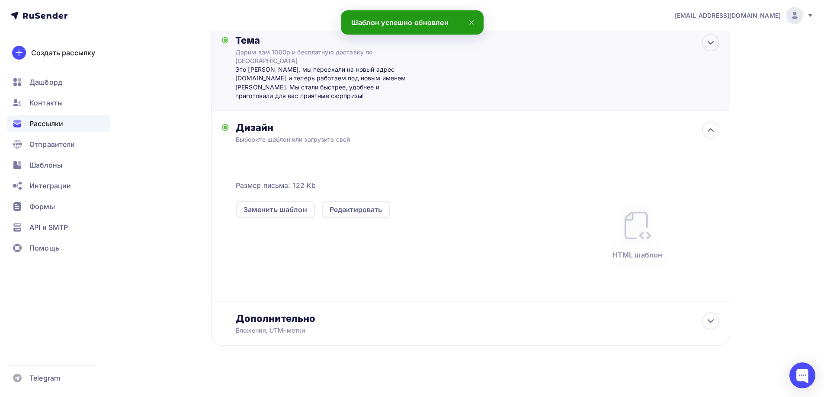
scroll to position [162, 0]
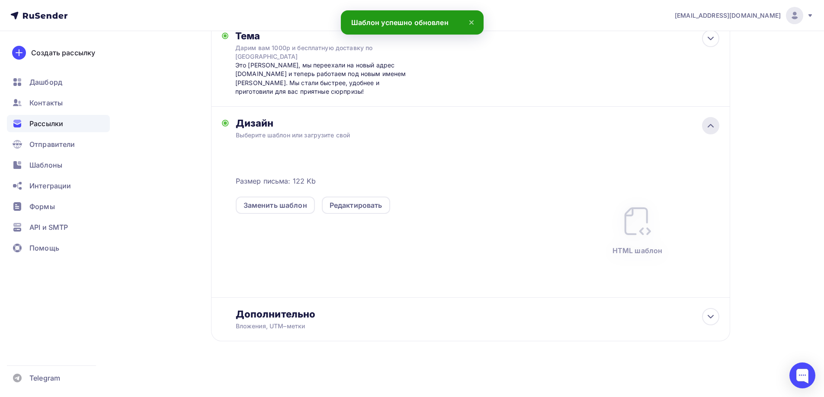
click at [712, 132] on div at bounding box center [710, 125] width 17 height 17
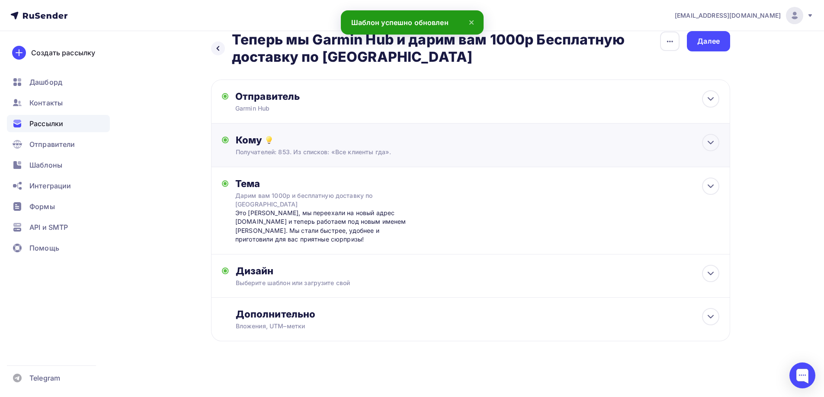
scroll to position [14, 0]
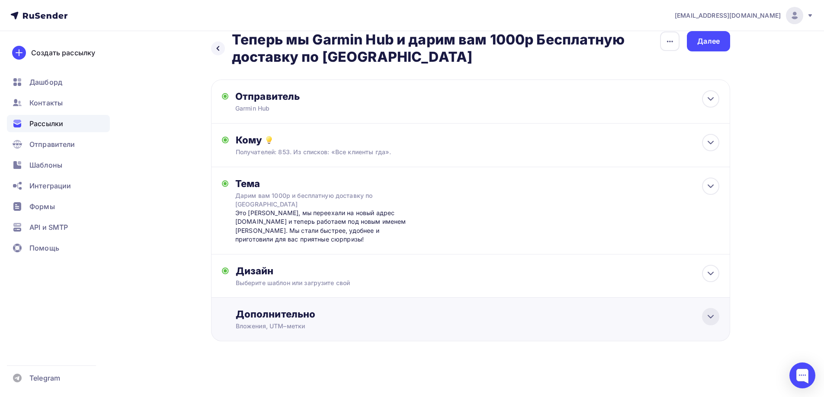
click at [713, 320] on icon at bounding box center [710, 317] width 10 height 10
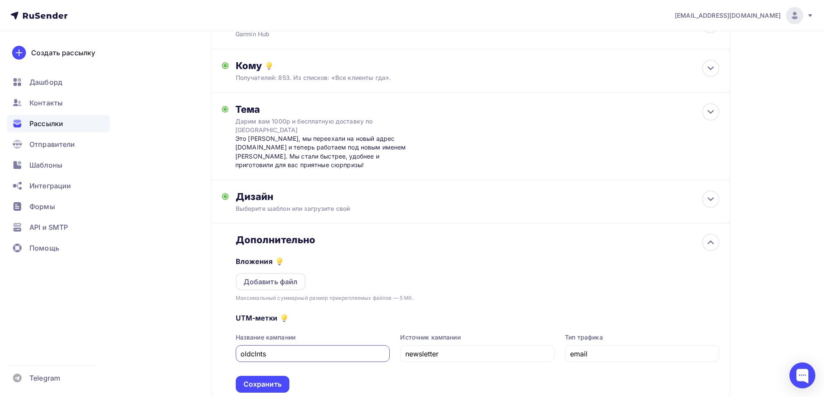
scroll to position [150, 0]
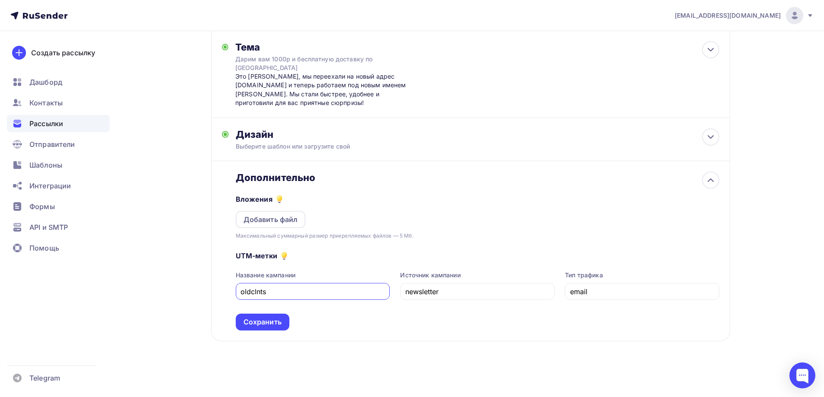
click at [278, 296] on input "oldclnts" at bounding box center [312, 292] width 144 height 10
type input "oldclntsgda"
click at [253, 320] on div "Сохранить" at bounding box center [262, 322] width 38 height 10
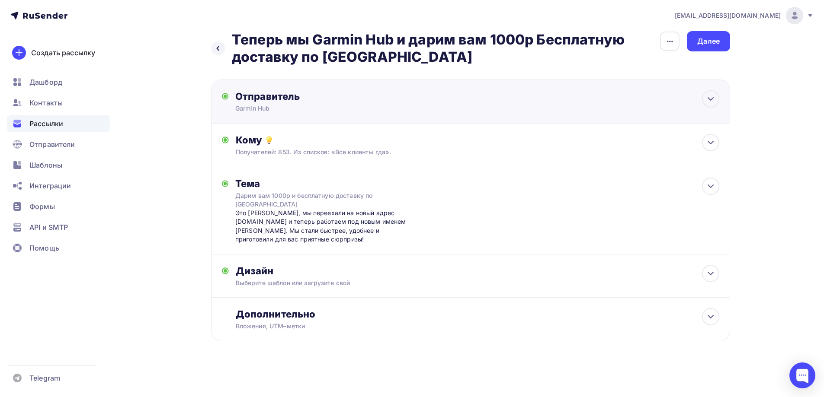
scroll to position [0, 0]
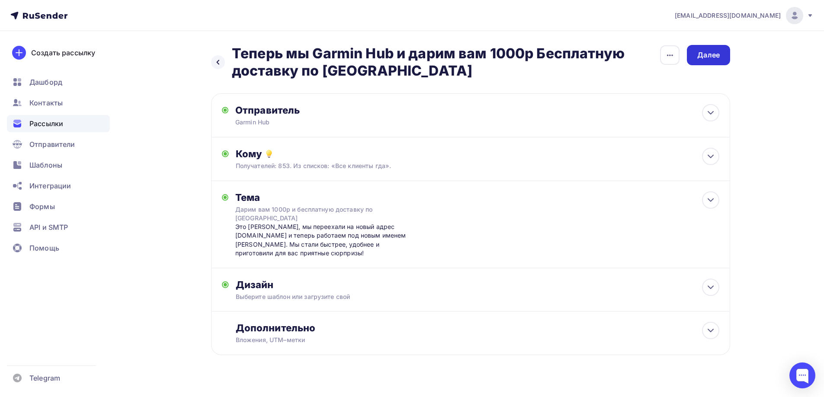
click at [704, 62] on div "Далее" at bounding box center [708, 55] width 43 height 20
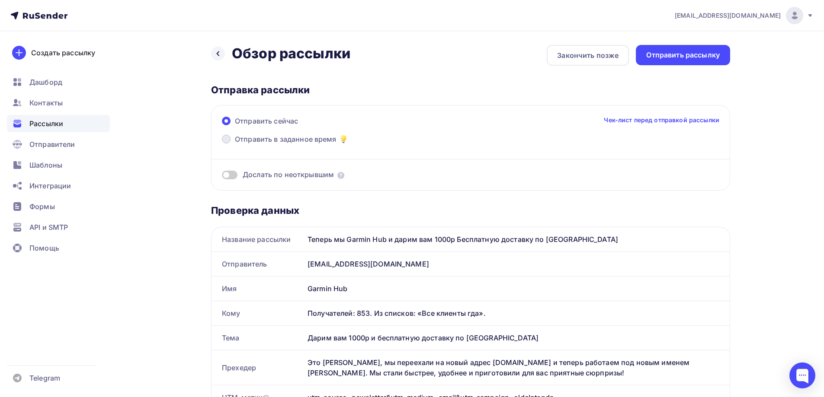
click at [227, 142] on span at bounding box center [226, 139] width 9 height 9
click at [235, 144] on input "Отправить в заданное время" at bounding box center [235, 144] width 0 height 0
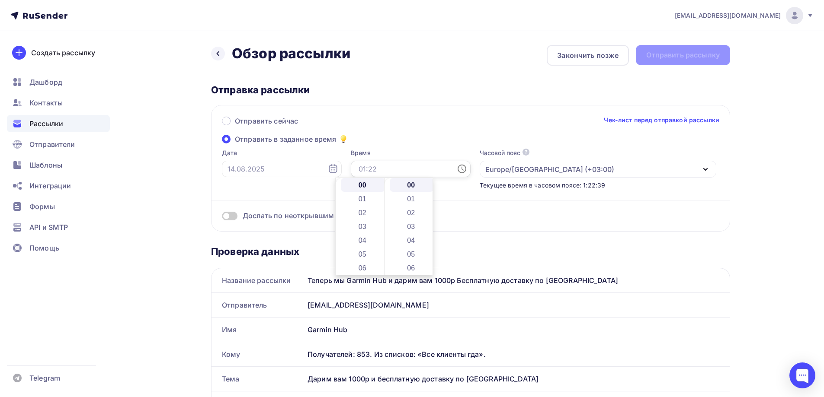
click at [359, 169] on input "text" at bounding box center [411, 169] width 120 height 16
drag, startPoint x: 350, startPoint y: 170, endPoint x: 334, endPoint y: 170, distance: 16.0
click at [334, 170] on div "Дата Время Часовой пояс По умолчанию используется часовой пояс из настроек ваше…" at bounding box center [466, 169] width 500 height 41
click at [365, 168] on input "16" at bounding box center [411, 169] width 120 height 16
type input "16"
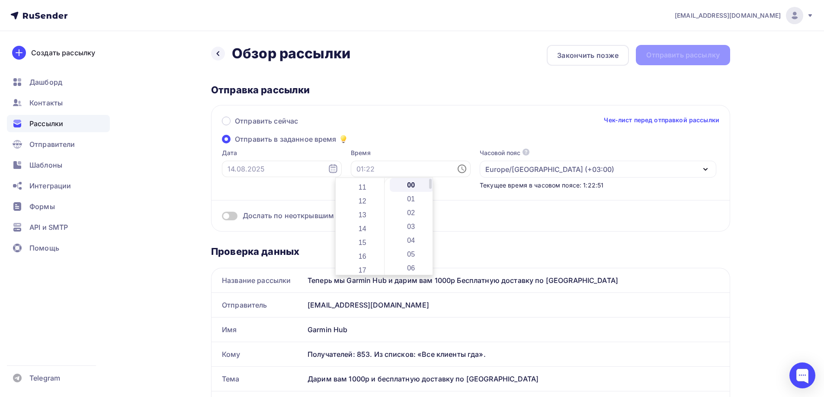
scroll to position [186, 0]
drag, startPoint x: 384, startPoint y: 196, endPoint x: 384, endPoint y: 234, distance: 37.6
click at [384, 234] on div "00 01 02 03 04 05 06 07 08 09 10 11 12 13 14 15 16 17 18 19 20 21 22 23 00 01 0…" at bounding box center [384, 226] width 97 height 97
click at [362, 222] on li "16" at bounding box center [363, 221] width 45 height 14
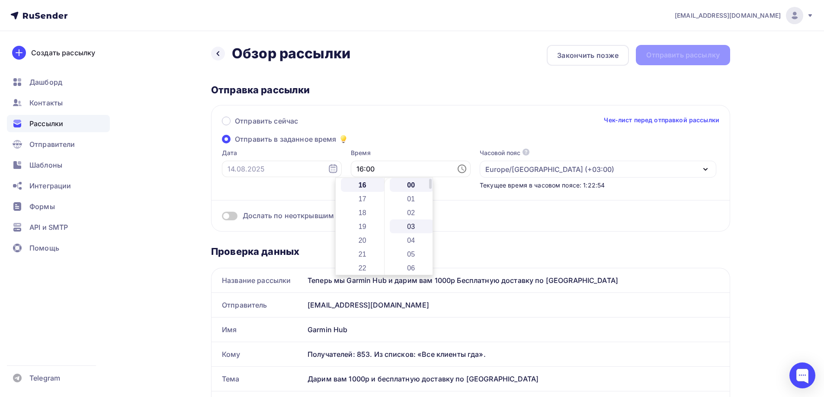
click at [410, 224] on li "03" at bounding box center [412, 227] width 45 height 14
type input "16:03"
click at [397, 132] on div "Отправить сейчас Чек-лист перед отправкой рассылки" at bounding box center [470, 125] width 497 height 18
click at [234, 217] on span at bounding box center [230, 216] width 16 height 9
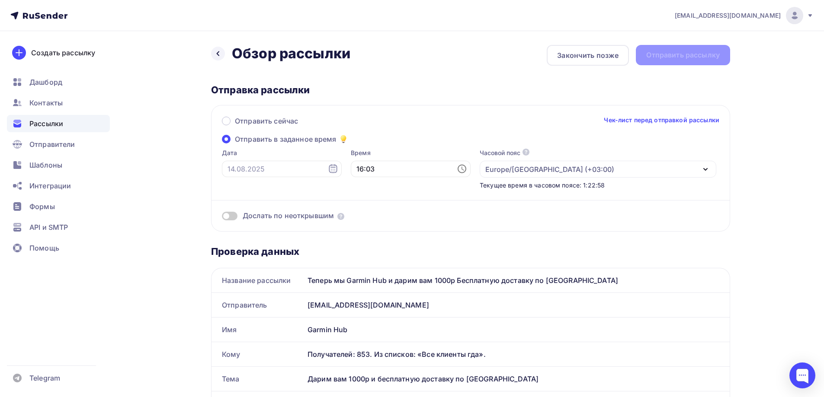
click at [222, 218] on input "checkbox" at bounding box center [222, 218] width 0 height 0
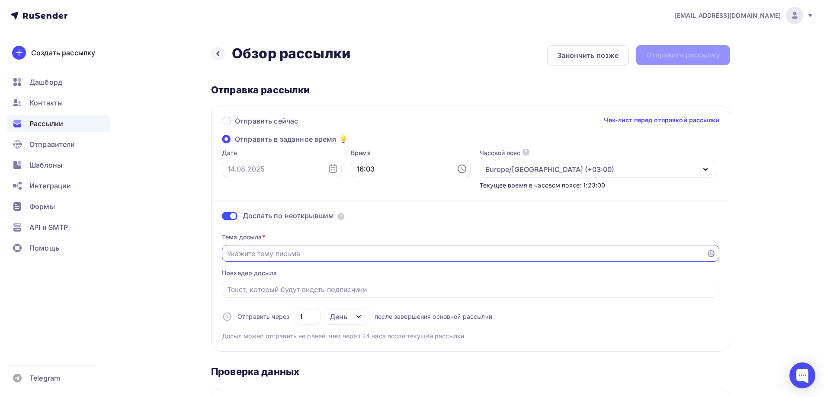
click at [289, 255] on input "Отправить в заданное время" at bounding box center [464, 254] width 474 height 10
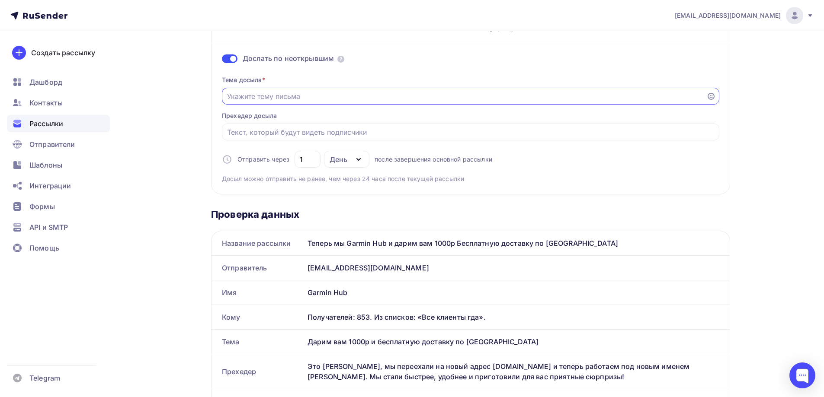
scroll to position [173, 0]
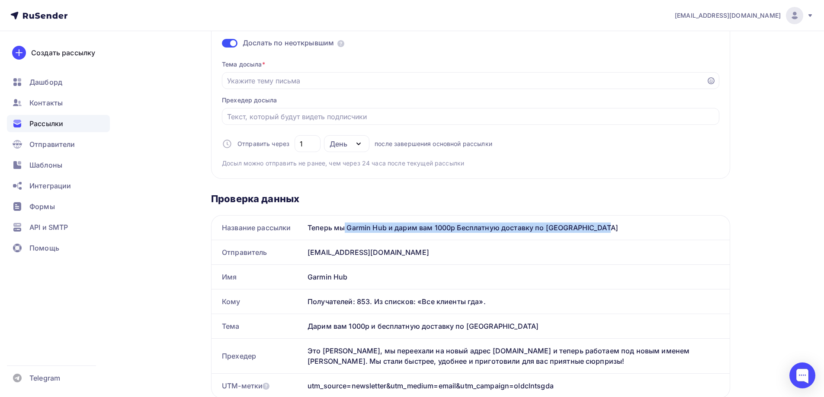
drag, startPoint x: 594, startPoint y: 227, endPoint x: 307, endPoint y: 233, distance: 286.3
click at [307, 233] on div "Теперь мы Garmin Hub и дарим вам 1000р Бесплатную доставку по [GEOGRAPHIC_DATA]" at bounding box center [516, 228] width 425 height 24
copy div "Теперь мы Garmin Hub и дарим вам 1000р Бесплатную доставку по [GEOGRAPHIC_DATA]"
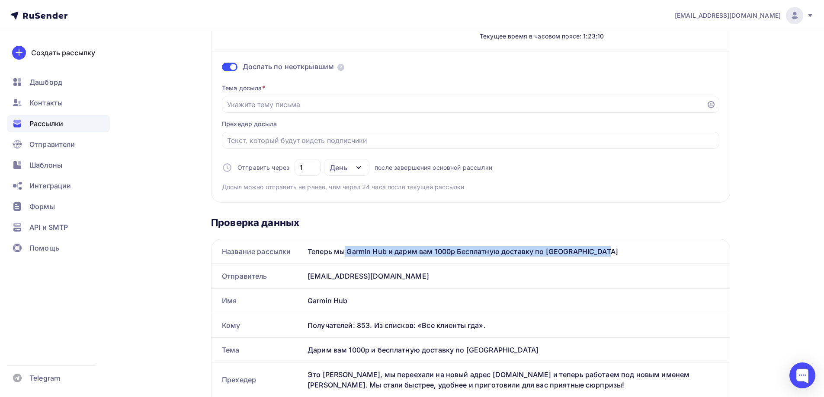
scroll to position [130, 0]
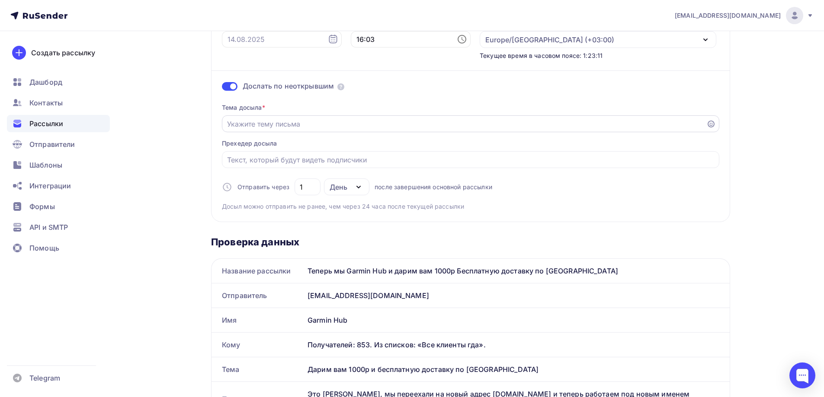
click at [273, 129] on div at bounding box center [470, 123] width 497 height 17
click at [258, 124] on input "Отправить в заданное время" at bounding box center [464, 124] width 474 height 10
type input "G"
click at [240, 128] on input "Проокод" at bounding box center [464, 124] width 474 height 10
click at [283, 127] on input "Промокод" at bounding box center [464, 124] width 474 height 10
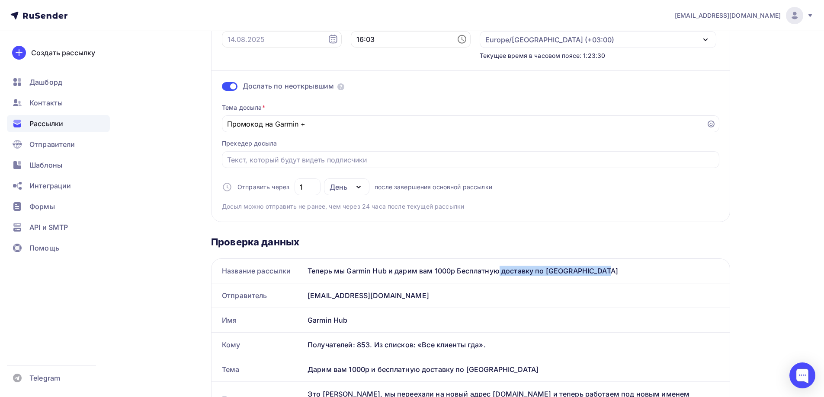
drag, startPoint x: 559, startPoint y: 267, endPoint x: 461, endPoint y: 271, distance: 97.8
click at [461, 271] on div "Теперь мы Garmin Hub и дарим вам 1000р Бесплатную доставку по [GEOGRAPHIC_DATA]" at bounding box center [516, 271] width 425 height 24
copy div "есплатную доставку по России"
click at [304, 123] on input "Промокод на Garmin +" at bounding box center [464, 124] width 474 height 10
paste input "есплатную доставку по России"
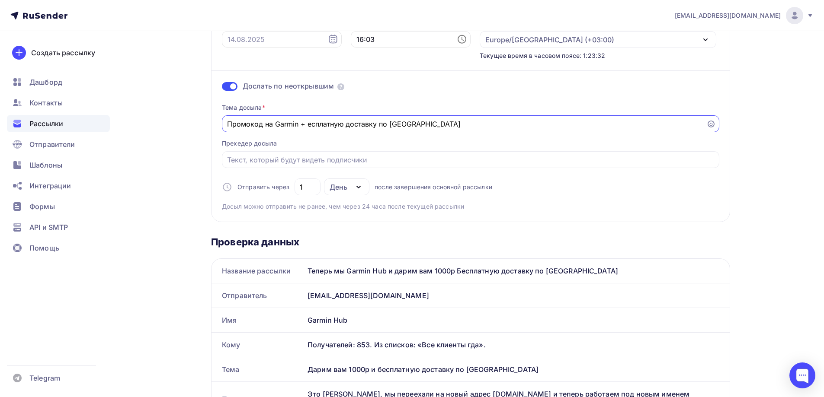
click at [307, 125] on input "Промокод на Garmin + есплатную доставку по России" at bounding box center [464, 124] width 474 height 10
drag, startPoint x: 345, startPoint y: 127, endPoint x: 337, endPoint y: 126, distance: 7.8
click at [337, 126] on input "Промокод на Garmin + бесплатную доставку по России" at bounding box center [464, 124] width 474 height 10
click at [376, 124] on input "Промокод на Garmin + бесплатная доставку по России" at bounding box center [464, 124] width 474 height 10
type input "Промокод на Garmin + бесплатная доставка по России"
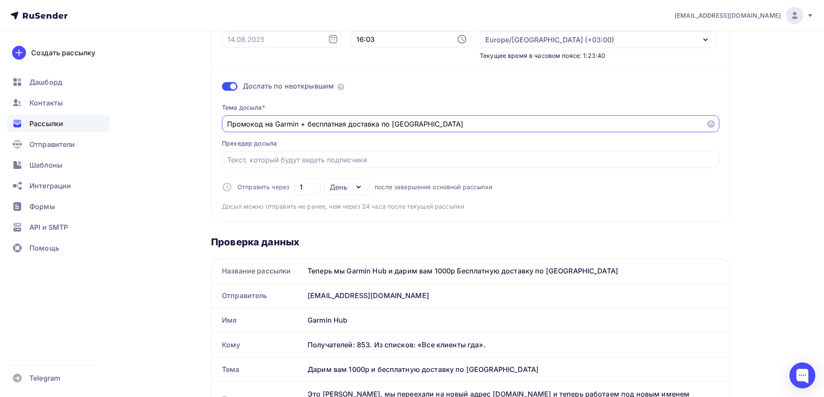
click at [405, 139] on div "Тема досыла * Промокод на Garmin + бесплатная доставка по России Прехедер досыл…" at bounding box center [470, 153] width 497 height 115
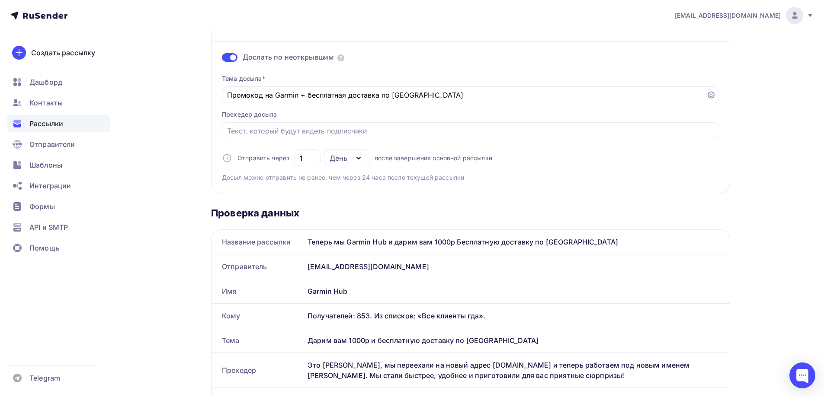
scroll to position [216, 0]
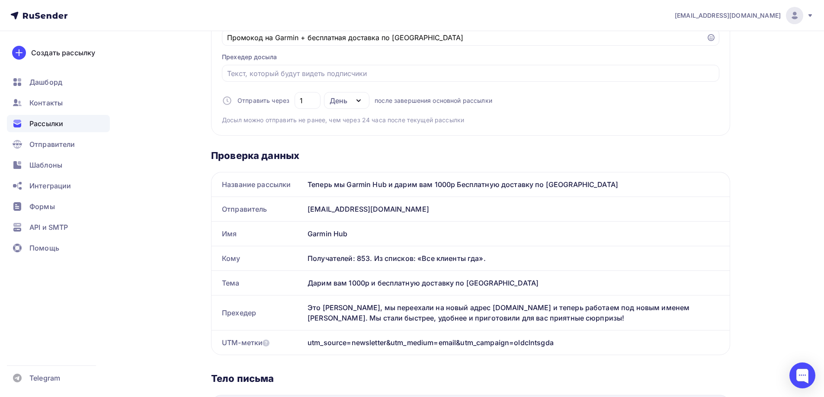
drag, startPoint x: 378, startPoint y: 309, endPoint x: 531, endPoint y: 272, distance: 157.1
click at [571, 317] on div "Это Игорь Аксёнов, мы переехали на новый адрес garminhub.ru и теперь работаем п…" at bounding box center [516, 313] width 425 height 35
copy div "мы переехали на новый адрес garminhub.ru и теперь работаем под новым именем Gar…"
click at [253, 75] on input "Отправить в заданное время" at bounding box center [470, 73] width 487 height 10
paste input "мы переехали на новый адрес garminhub.ru и теперь работаем под новым именем Gar…"
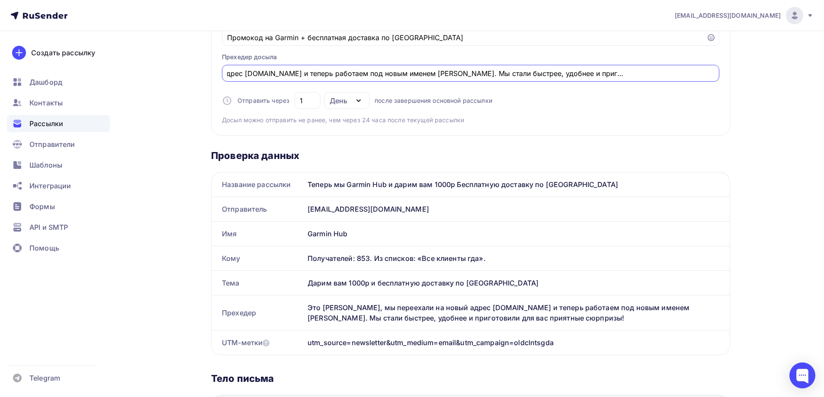
scroll to position [0, 0]
drag, startPoint x: 251, startPoint y: 75, endPoint x: 72, endPoint y: 65, distance: 179.3
click at [71, 65] on div "geoidearu@ya.ru Аккаунт Тарифы Выйти Создать рассылку Дашборд Контакты Рассылки…" at bounding box center [412, 274] width 824 height 981
click at [255, 75] on input "мы переехали на новый адрес garminhub.ru и теперь работаем под новым именем Gar…" at bounding box center [470, 73] width 487 height 10
drag, startPoint x: 231, startPoint y: 76, endPoint x: 226, endPoint y: 76, distance: 5.6
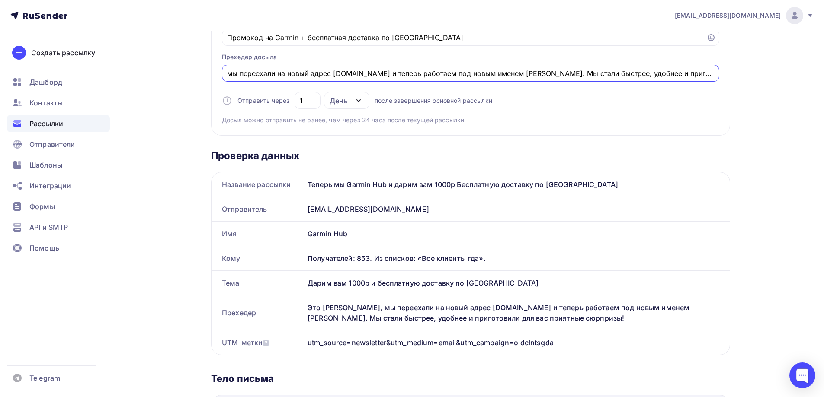
click at [226, 76] on div "мы переехали на новый адрес garminhub.ru и теперь работаем под новым именем Gar…" at bounding box center [470, 73] width 497 height 17
drag, startPoint x: 385, startPoint y: 73, endPoint x: 563, endPoint y: 71, distance: 177.3
click at [563, 71] on input "Мы переехали на новый адрес garminhub.ru и теперь работаем под новым именем Gar…" at bounding box center [470, 73] width 487 height 10
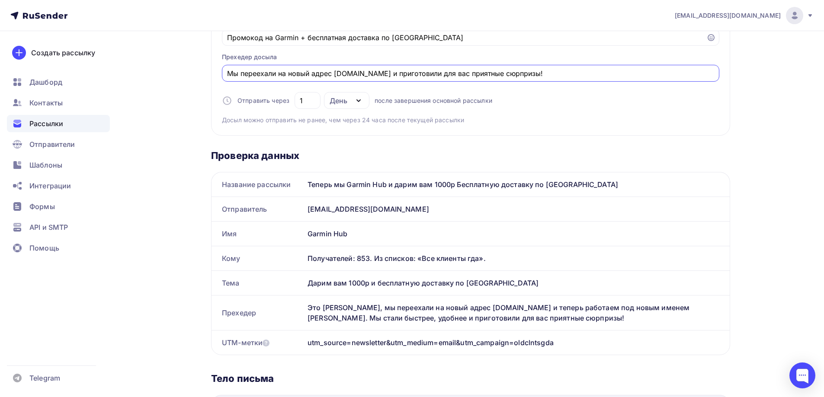
type input "Мы переехали на новый адрес garminhub.ru и приготовили для вас приятные сюрприз…"
click at [556, 79] on div "Мы переехали на новый адрес garminhub.ru и приготовили для вас приятные сюрприз…" at bounding box center [470, 73] width 497 height 17
click at [557, 101] on div "Тема досыла * Промокод на Garmin + бесплатная доставка по России Прехедер досыл…" at bounding box center [470, 67] width 497 height 115
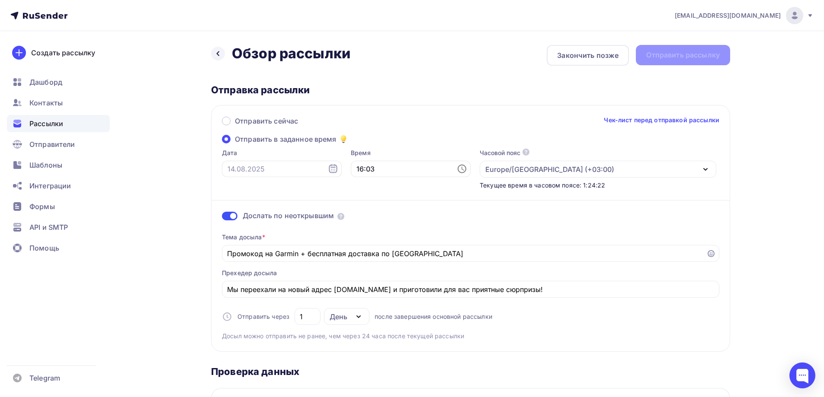
click at [683, 86] on div "Отправка рассылки" at bounding box center [470, 90] width 519 height 12
click at [389, 194] on div "Дослать по неоткрывшим Тема досыла * Промокод на Garmin + бесплатная доставка п…" at bounding box center [470, 265] width 497 height 151
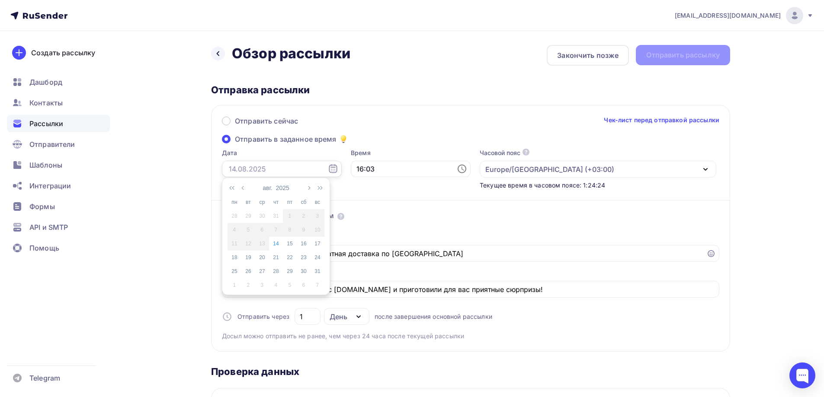
click at [251, 168] on input "text" at bounding box center [282, 169] width 120 height 16
click at [278, 246] on div "14" at bounding box center [276, 244] width 14 height 8
type input "14.08.2025"
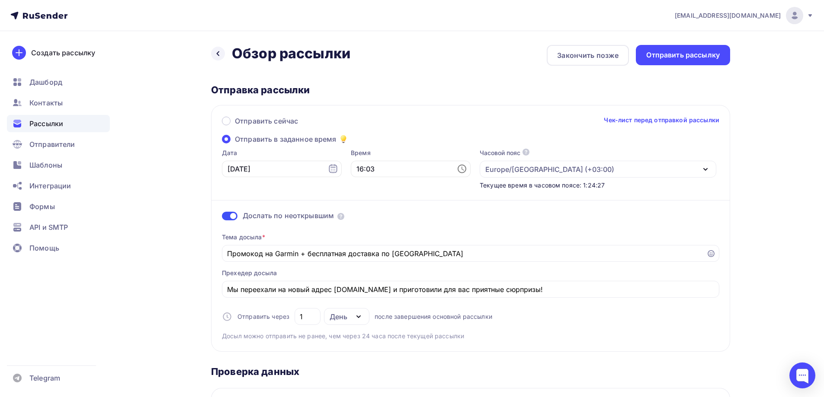
click at [491, 113] on div "Отправить сейчас Чек-лист перед отправкой рассылки Отправить в заданное время Д…" at bounding box center [470, 228] width 519 height 247
click at [703, 125] on div "Отправить сейчас Чек-лист перед отправкой рассылки" at bounding box center [470, 125] width 497 height 18
click at [702, 123] on link "Чек-лист перед отправкой рассылки" at bounding box center [661, 120] width 115 height 9
click at [671, 61] on div "Отправить рассылку" at bounding box center [683, 55] width 94 height 20
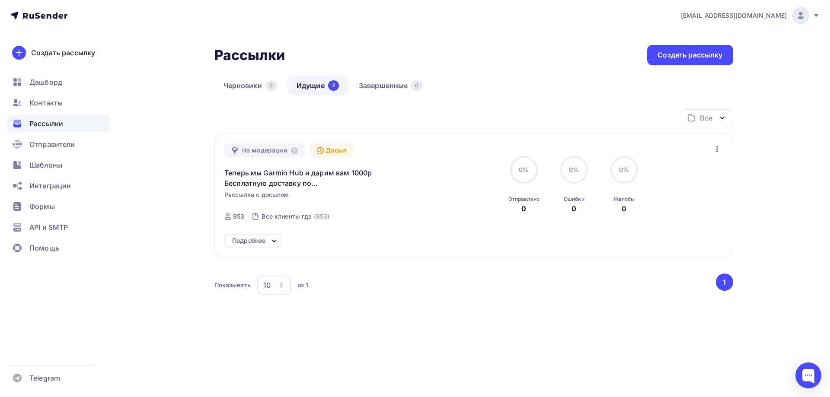
click at [278, 243] on icon at bounding box center [274, 241] width 10 height 10
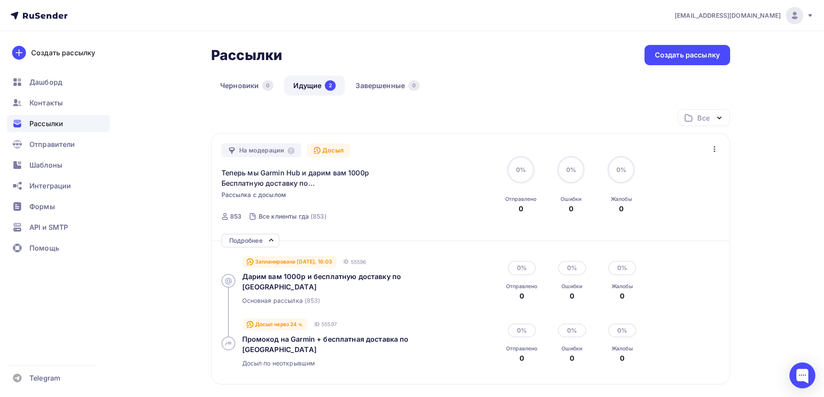
click at [257, 240] on div "Подробнее" at bounding box center [245, 241] width 33 height 10
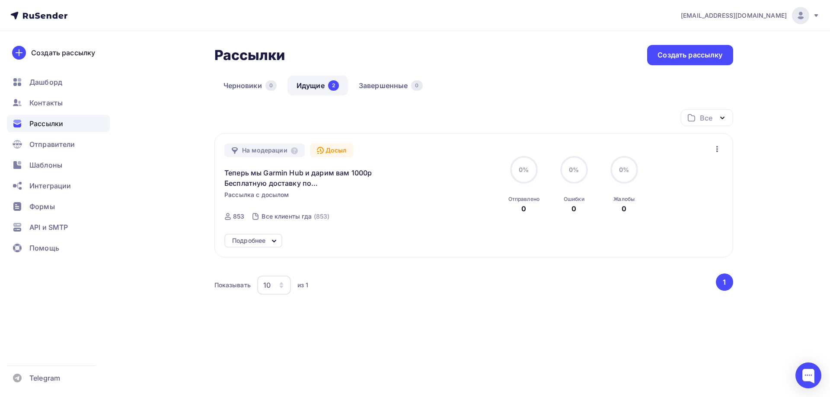
click at [314, 94] on link "Идущие 2" at bounding box center [318, 86] width 61 height 20
click at [253, 174] on span "Теперь мы Garmin Hub и дарим вам 1000р Бесплатную доставку по [GEOGRAPHIC_DATA]" at bounding box center [298, 178] width 148 height 21
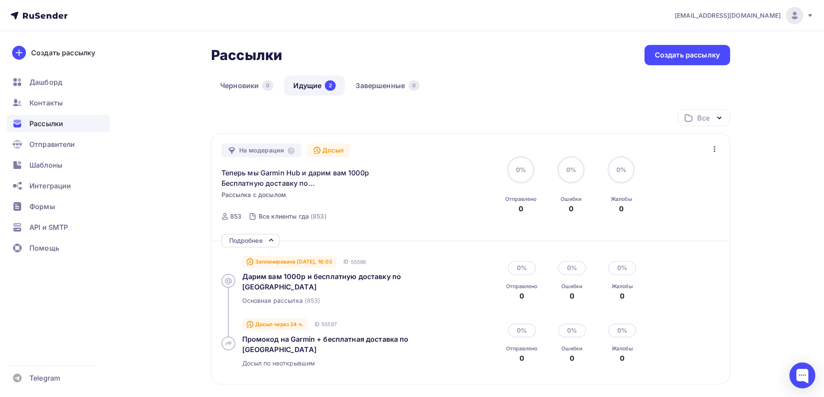
click at [710, 152] on icon "button" at bounding box center [714, 149] width 10 height 10
click at [411, 126] on div "Все Все папки Создать новую папку" at bounding box center [470, 121] width 519 height 24
click at [266, 243] on div "Подробнее" at bounding box center [250, 241] width 58 height 14
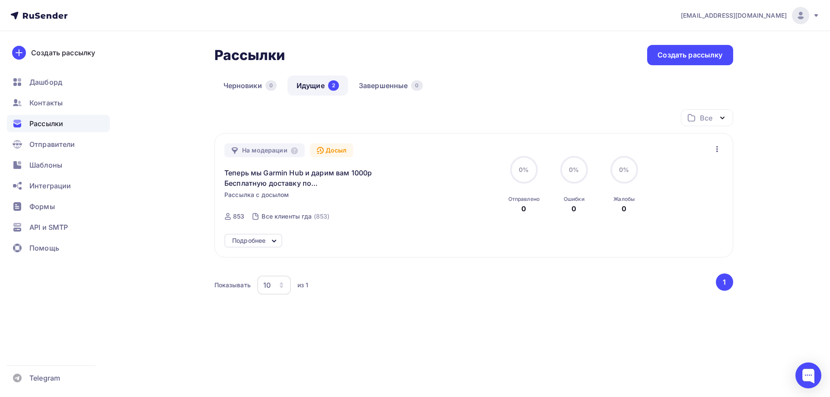
click at [313, 87] on link "Идущие 2" at bounding box center [318, 86] width 61 height 20
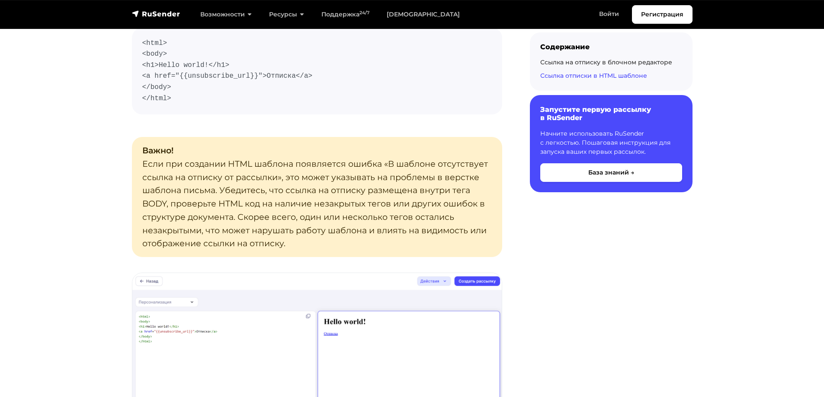
scroll to position [1470, 0]
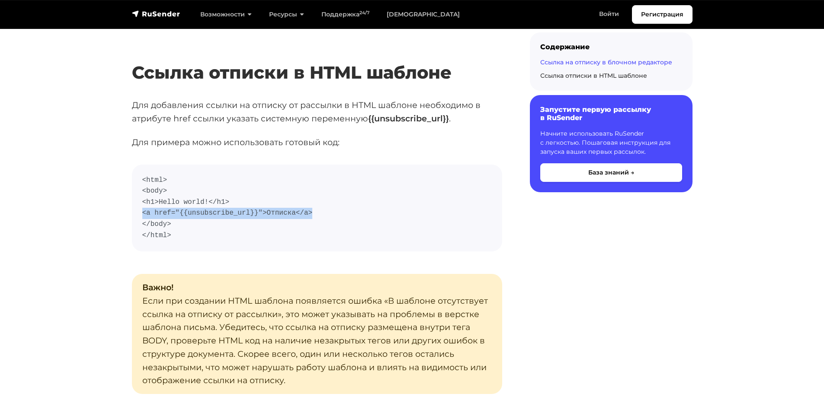
drag, startPoint x: 143, startPoint y: 214, endPoint x: 318, endPoint y: 213, distance: 175.6
click at [314, 213] on code "<html> <body> <h1>Hello world!</h1> <a href="{{unsubscribe_url}}">Отписка</a> <…" at bounding box center [316, 208] width 349 height 67
copy code "<a href="{{unsubscribe_url}}">Отписка</a>"
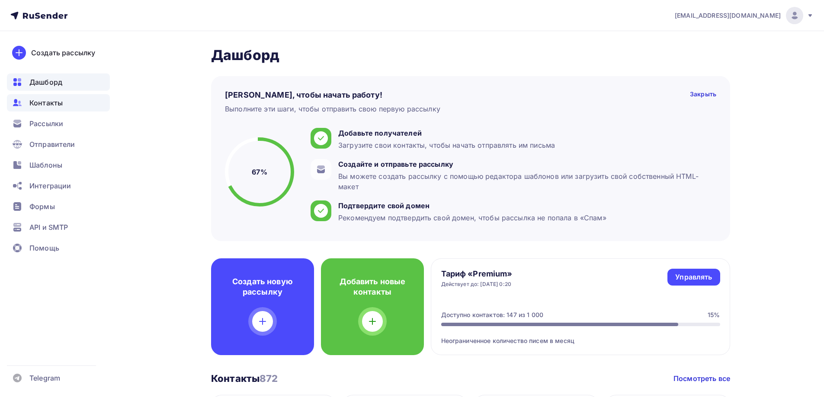
click at [47, 106] on span "Контакты" at bounding box center [45, 103] width 33 height 10
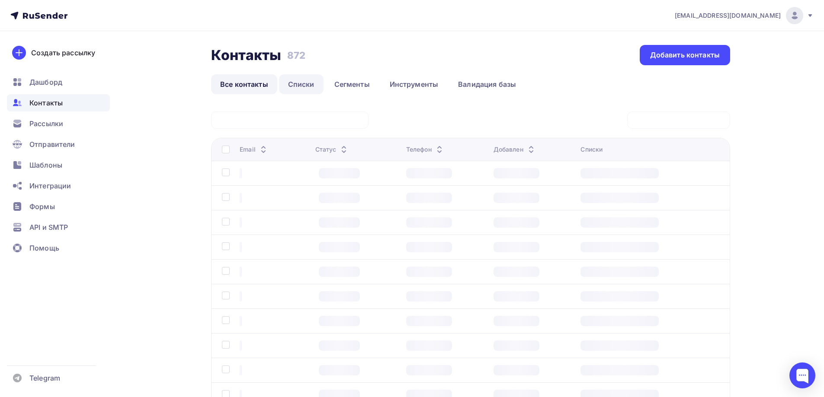
click at [297, 85] on link "Списки" at bounding box center [301, 84] width 45 height 20
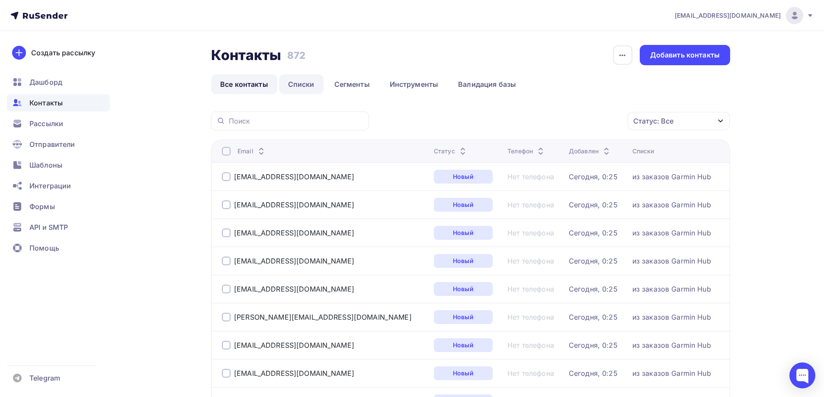
click at [297, 85] on link "Списки" at bounding box center [301, 84] width 45 height 20
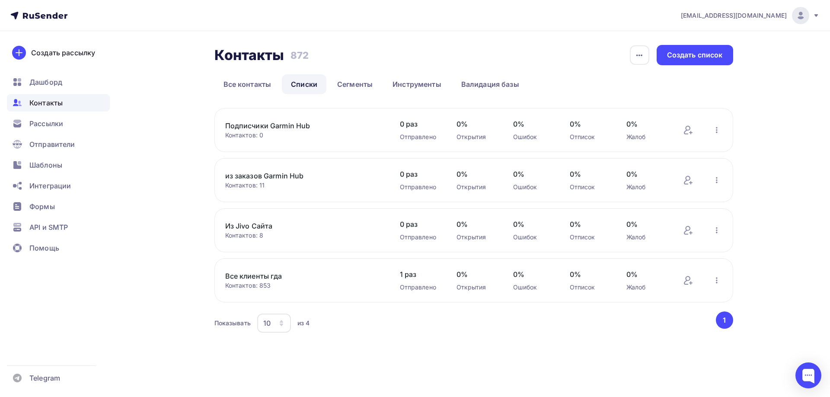
click at [255, 277] on link "Все клиенты гда" at bounding box center [298, 276] width 147 height 10
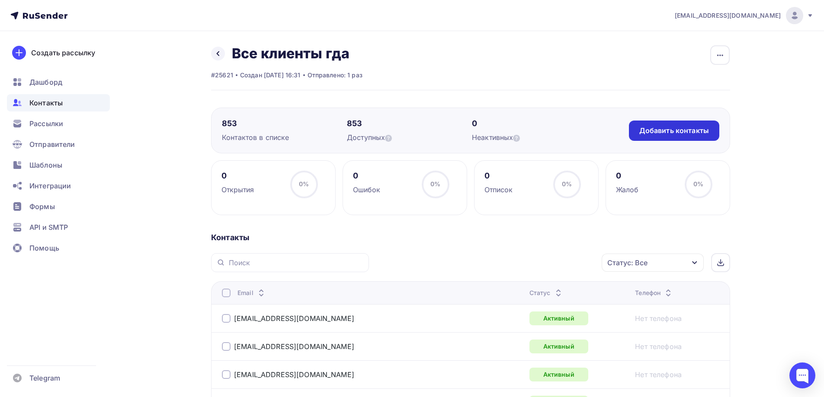
click at [663, 138] on div "Добавить контакты" at bounding box center [674, 131] width 90 height 20
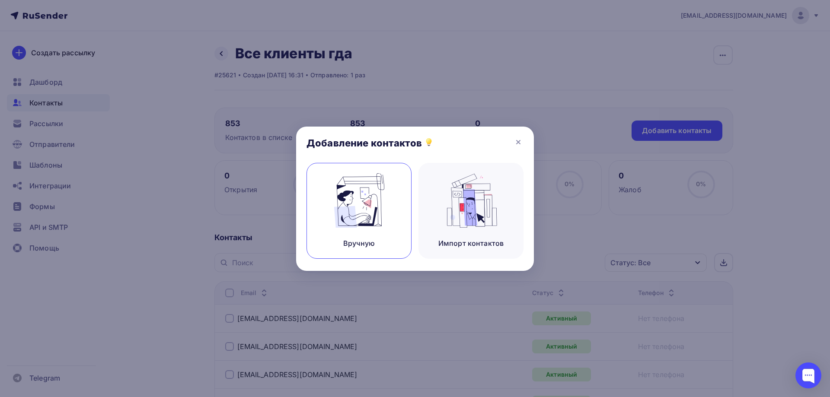
click at [353, 208] on img at bounding box center [359, 200] width 58 height 54
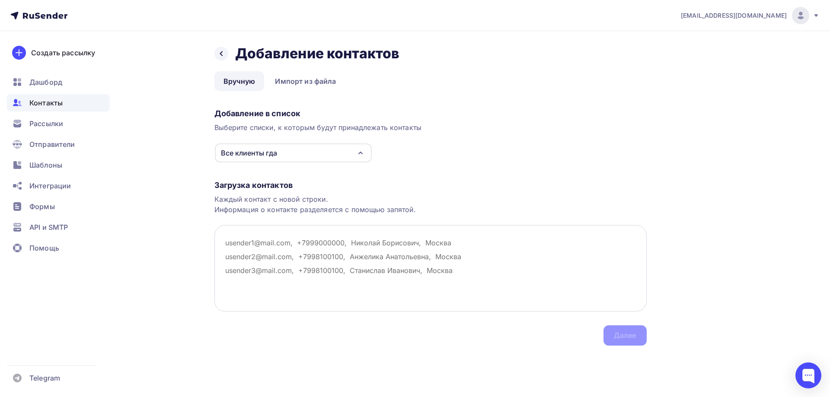
click at [240, 242] on textarea at bounding box center [430, 268] width 432 height 86
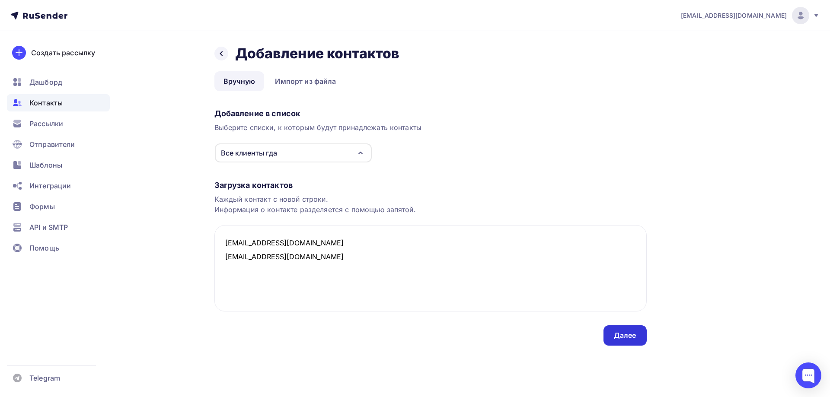
type textarea "geoidearu@ya.ru swid@inbox.ru"
click at [628, 338] on div "Далее" at bounding box center [625, 336] width 22 height 10
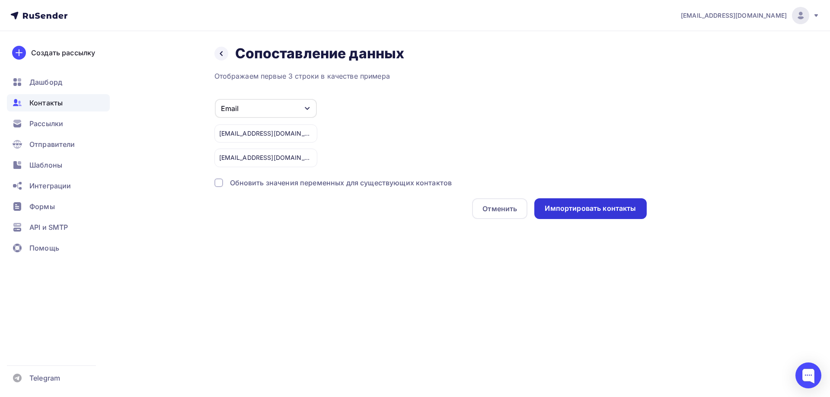
click at [565, 210] on div "Импортировать контакты" at bounding box center [590, 209] width 91 height 10
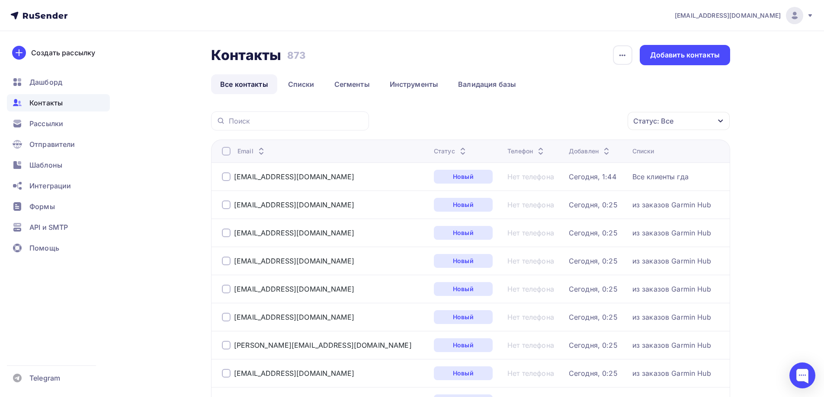
click at [47, 102] on span "Контакты" at bounding box center [45, 103] width 33 height 10
click at [297, 84] on link "Списки" at bounding box center [301, 84] width 45 height 20
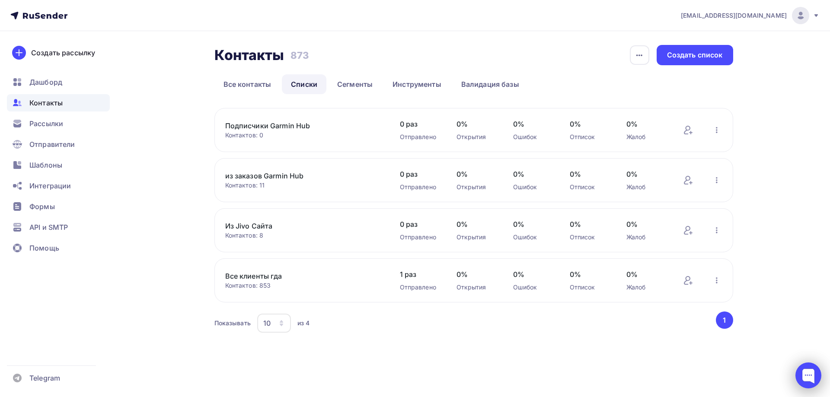
click at [808, 374] on div at bounding box center [809, 376] width 26 height 26
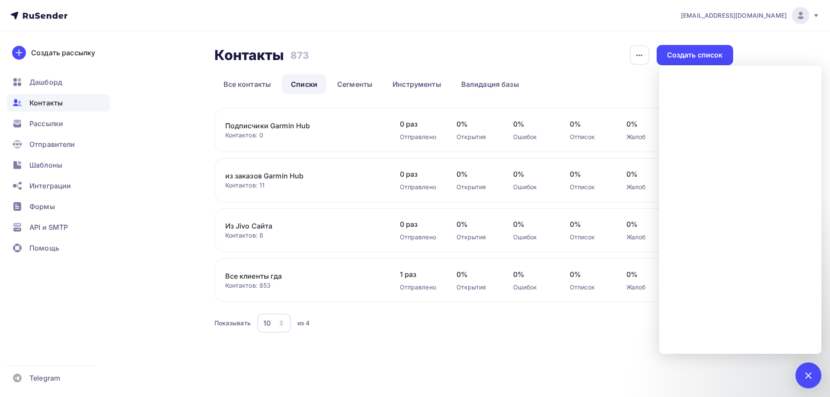
click at [805, 49] on div "geoidearu@ya.ru Аккаунт Тарифы Выйти Создать рассылку Дашборд Контакты Рассылки…" at bounding box center [415, 185] width 830 height 370
